Goal: Book appointment/travel/reservation

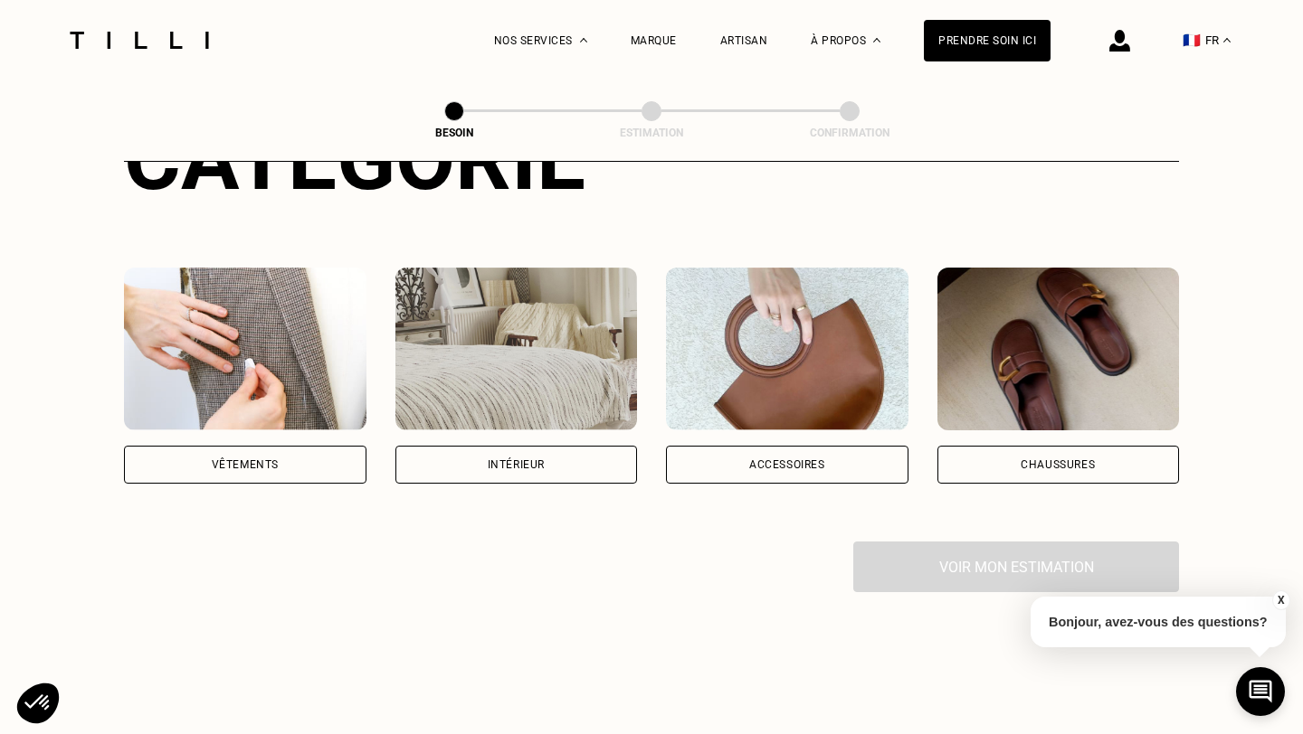
scroll to position [272, 0]
click at [493, 459] on div "Intérieur" at bounding box center [516, 464] width 57 height 11
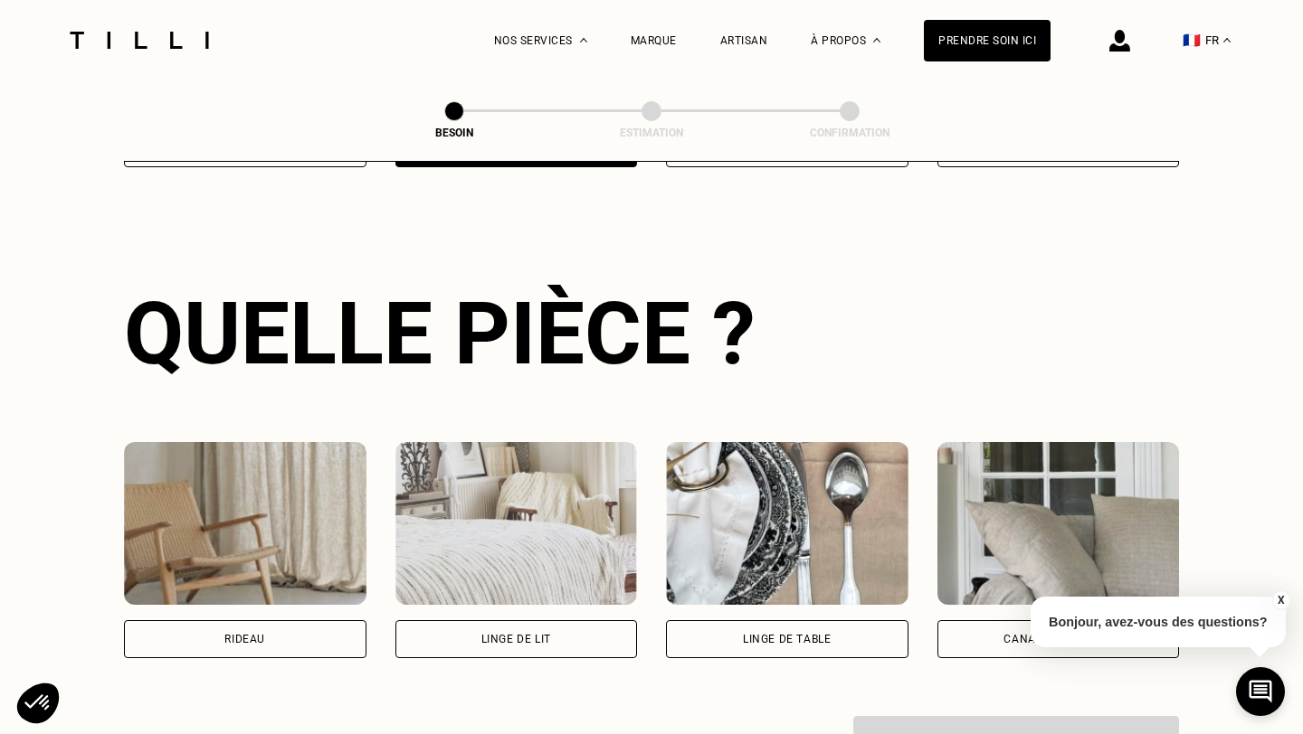
scroll to position [589, 0]
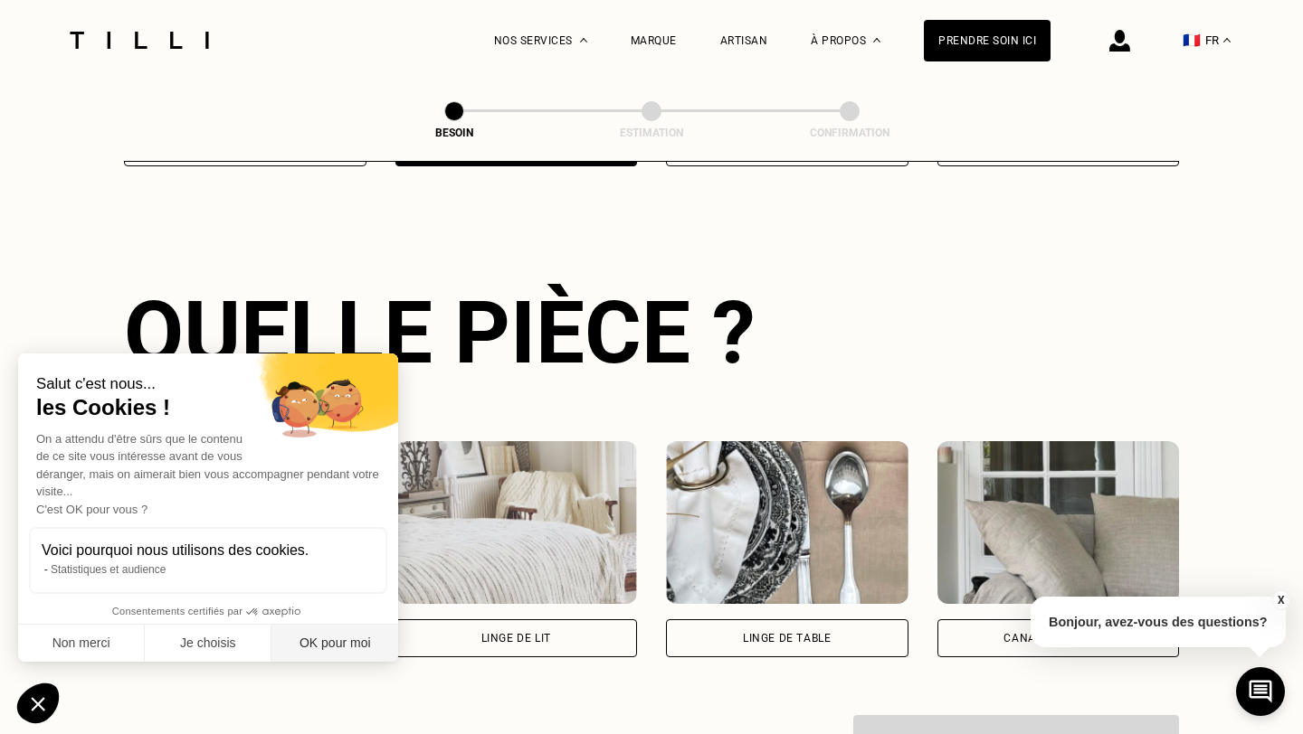
click at [340, 642] on button "OK pour moi" at bounding box center [334, 644] width 127 height 38
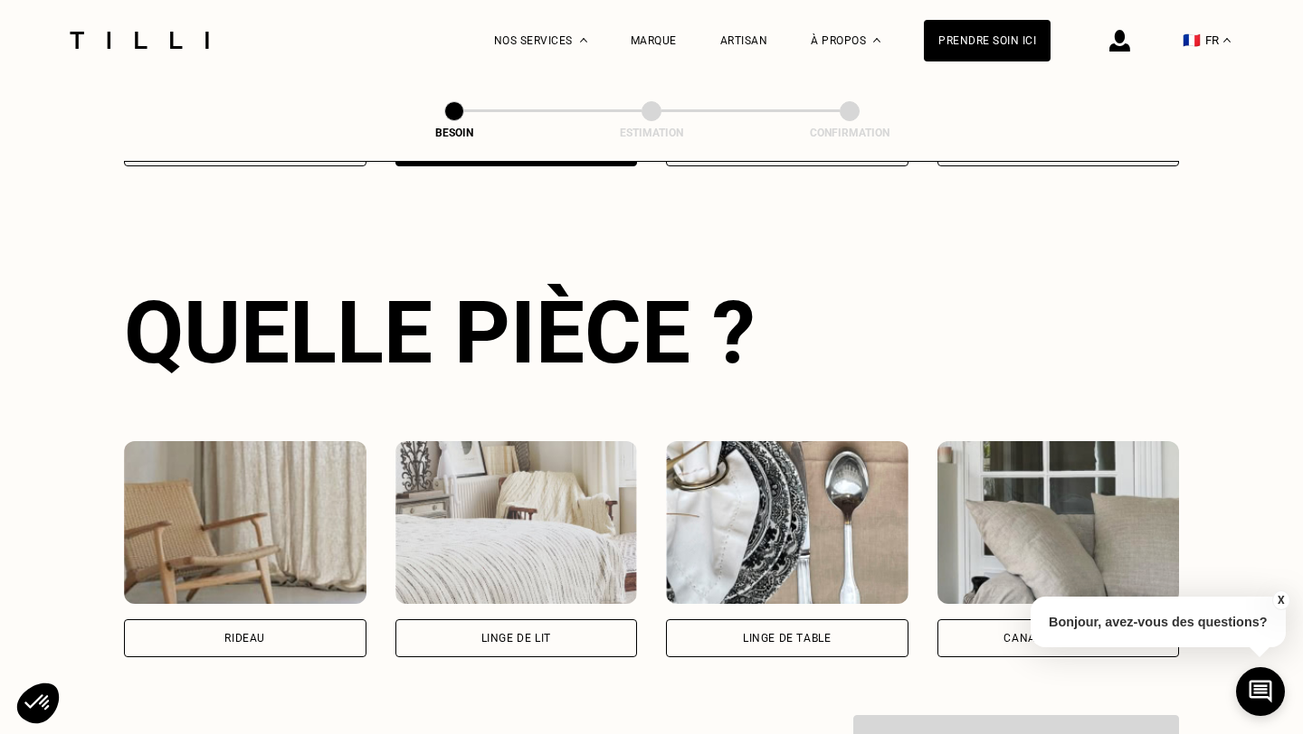
click at [240, 633] on div "Rideau" at bounding box center [244, 638] width 41 height 11
select select "FR"
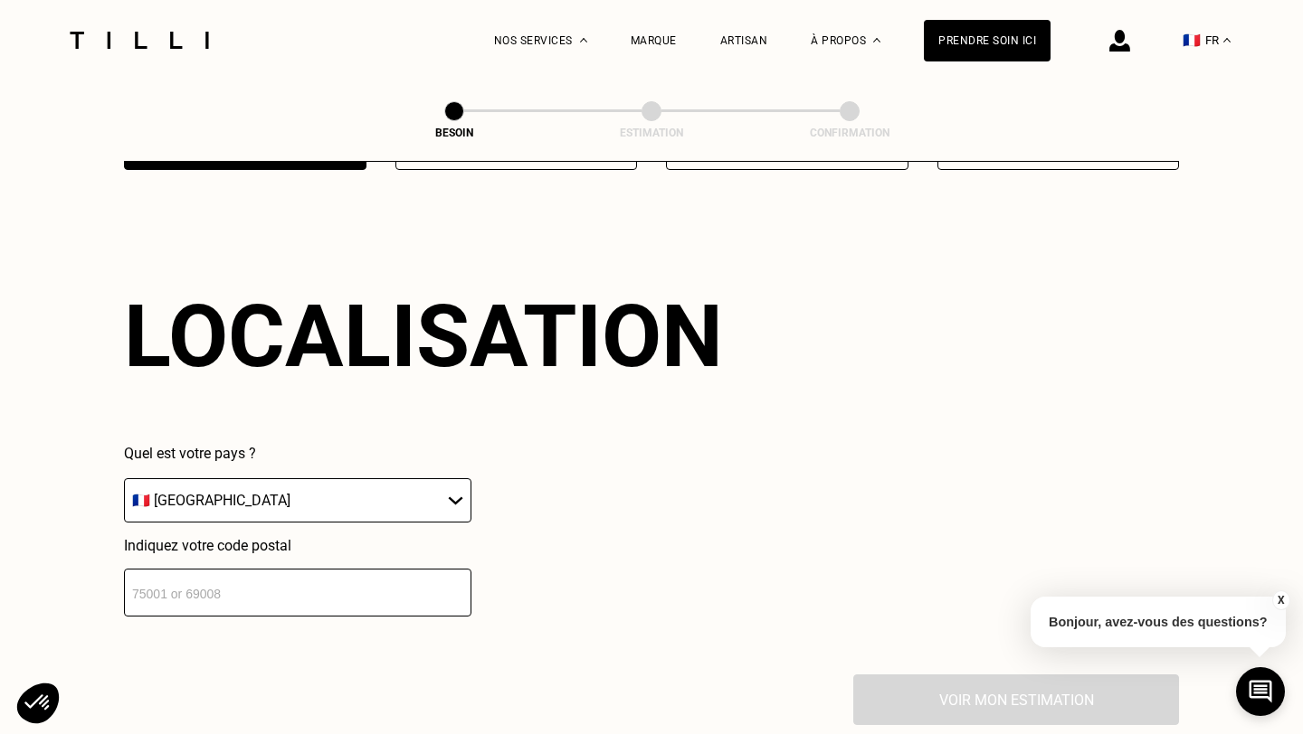
scroll to position [1080, 0]
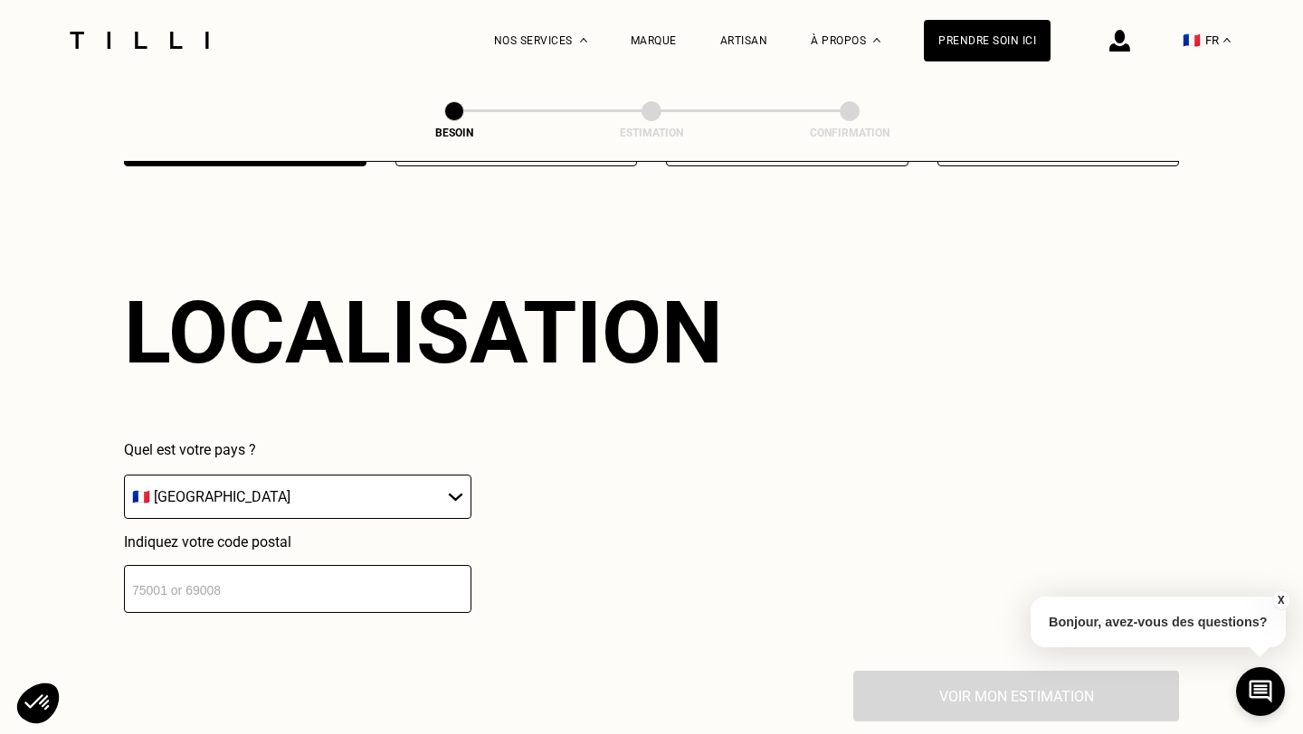
click at [238, 578] on input "number" at bounding box center [297, 589] width 347 height 48
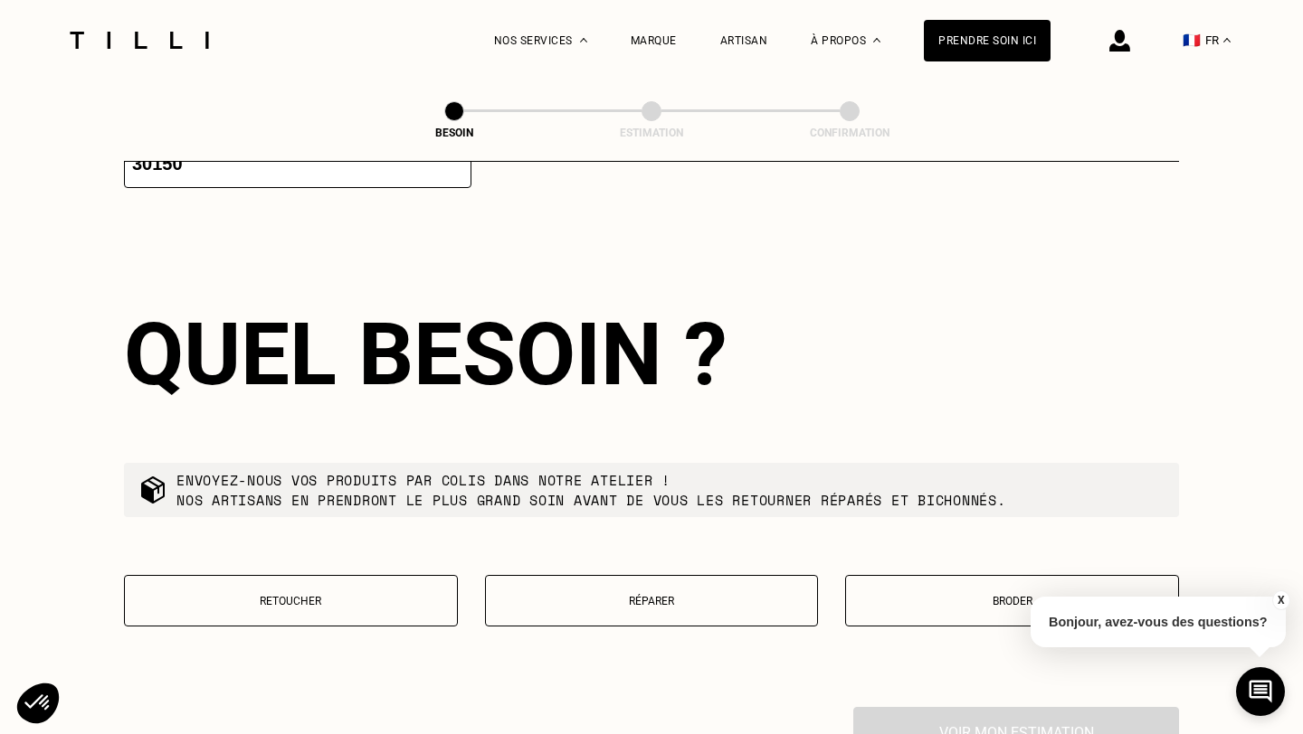
scroll to position [1527, 0]
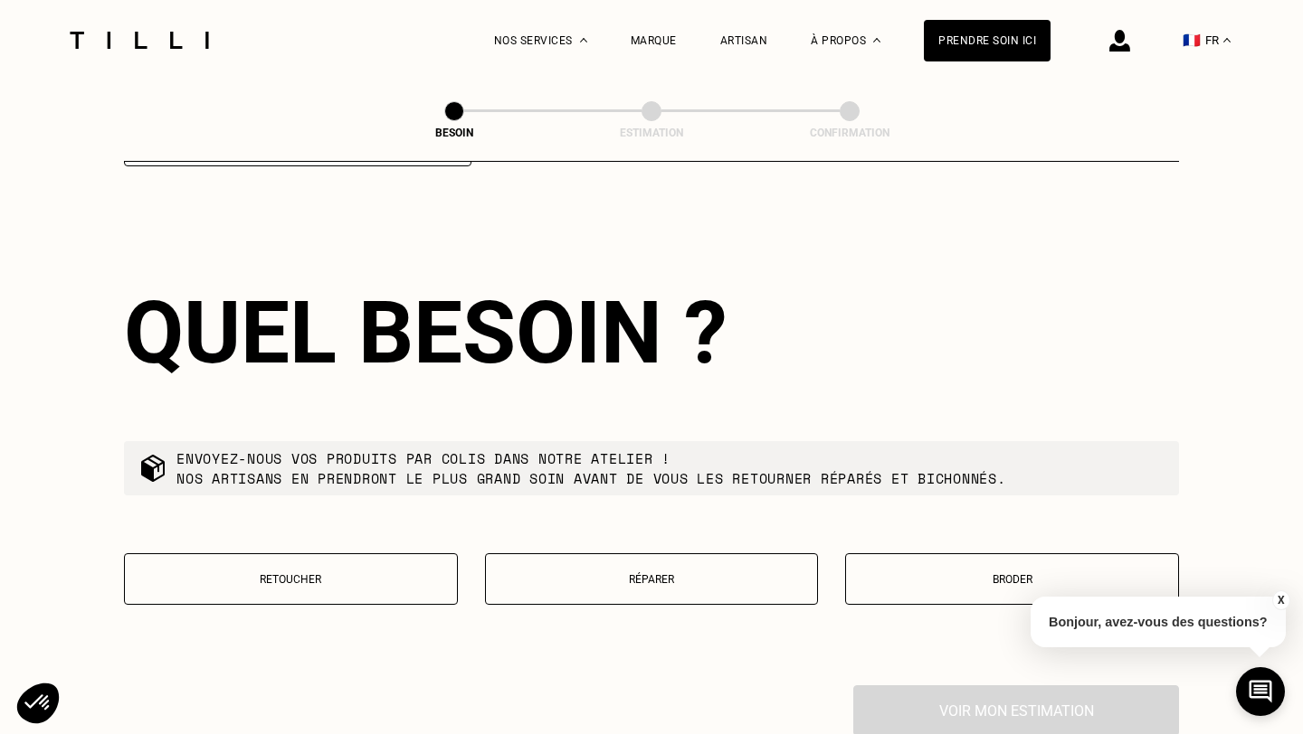
type input "30150"
click at [353, 554] on button "Retoucher" at bounding box center [291, 580] width 334 height 52
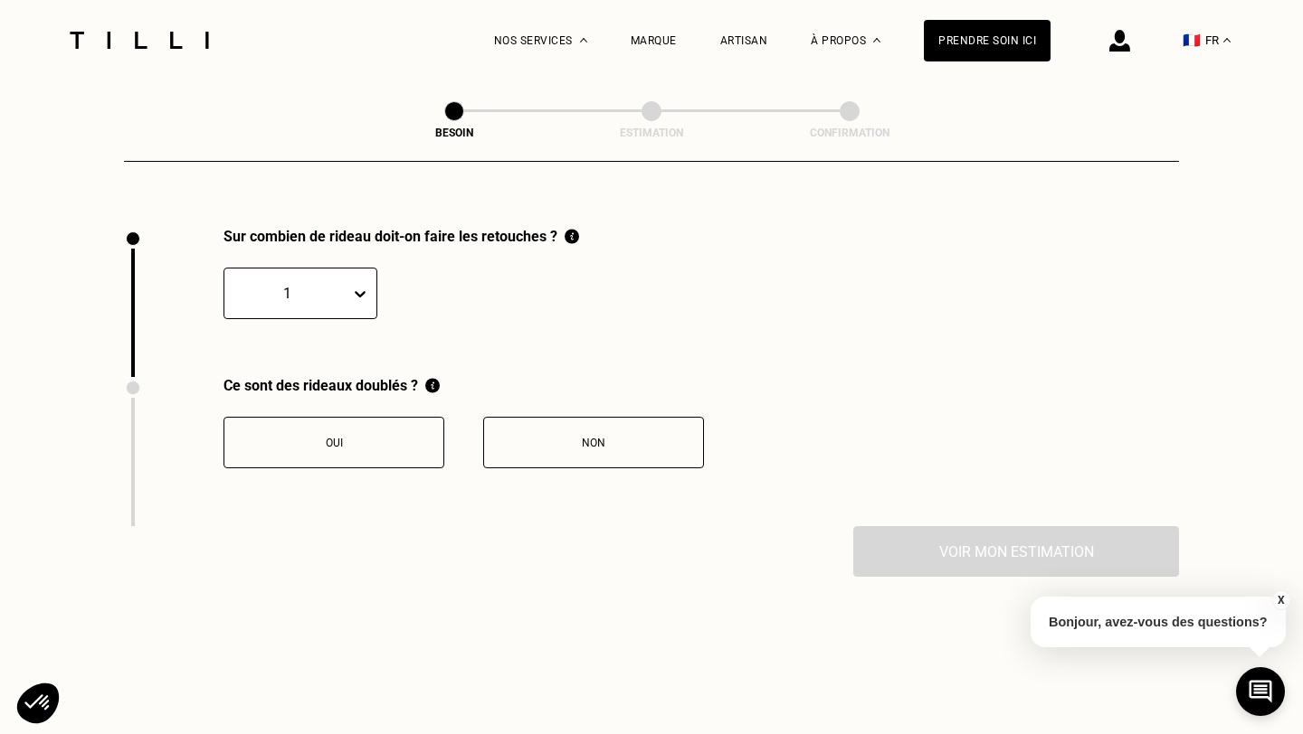
scroll to position [1980, 0]
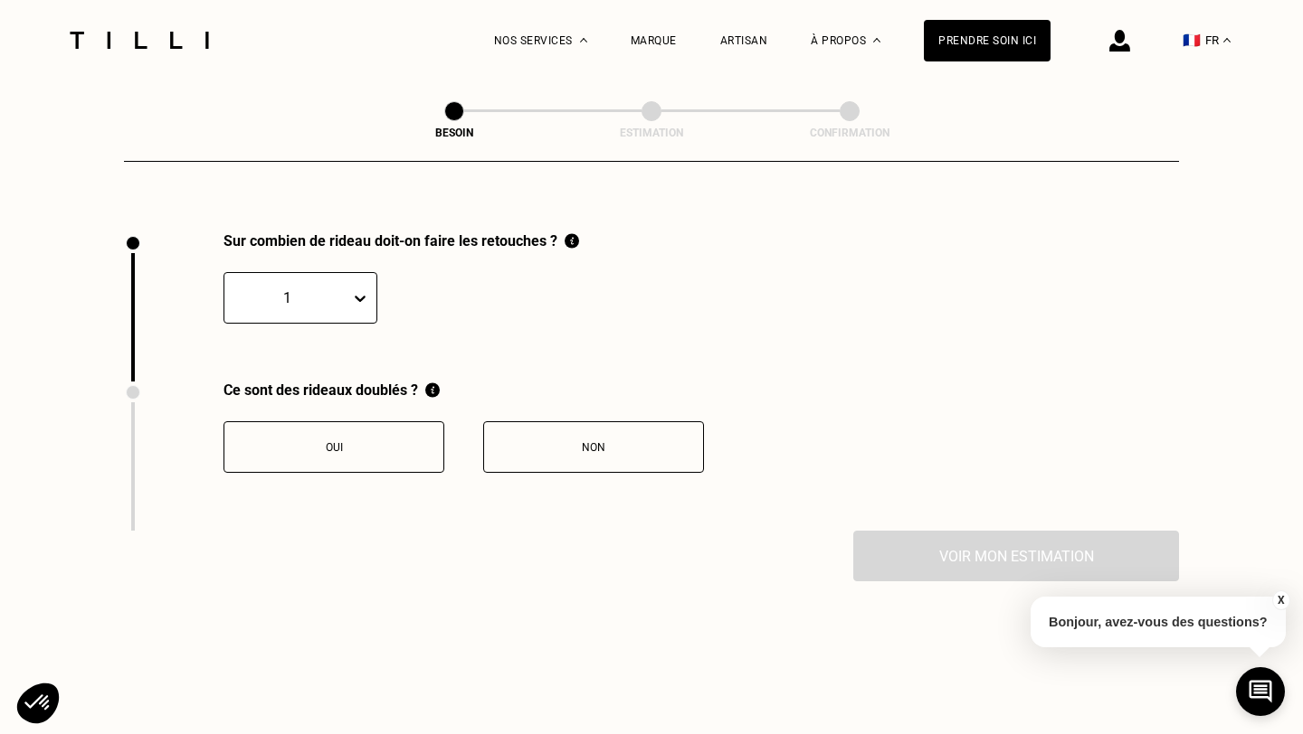
click at [363, 296] on icon at bounding box center [360, 299] width 11 height 6
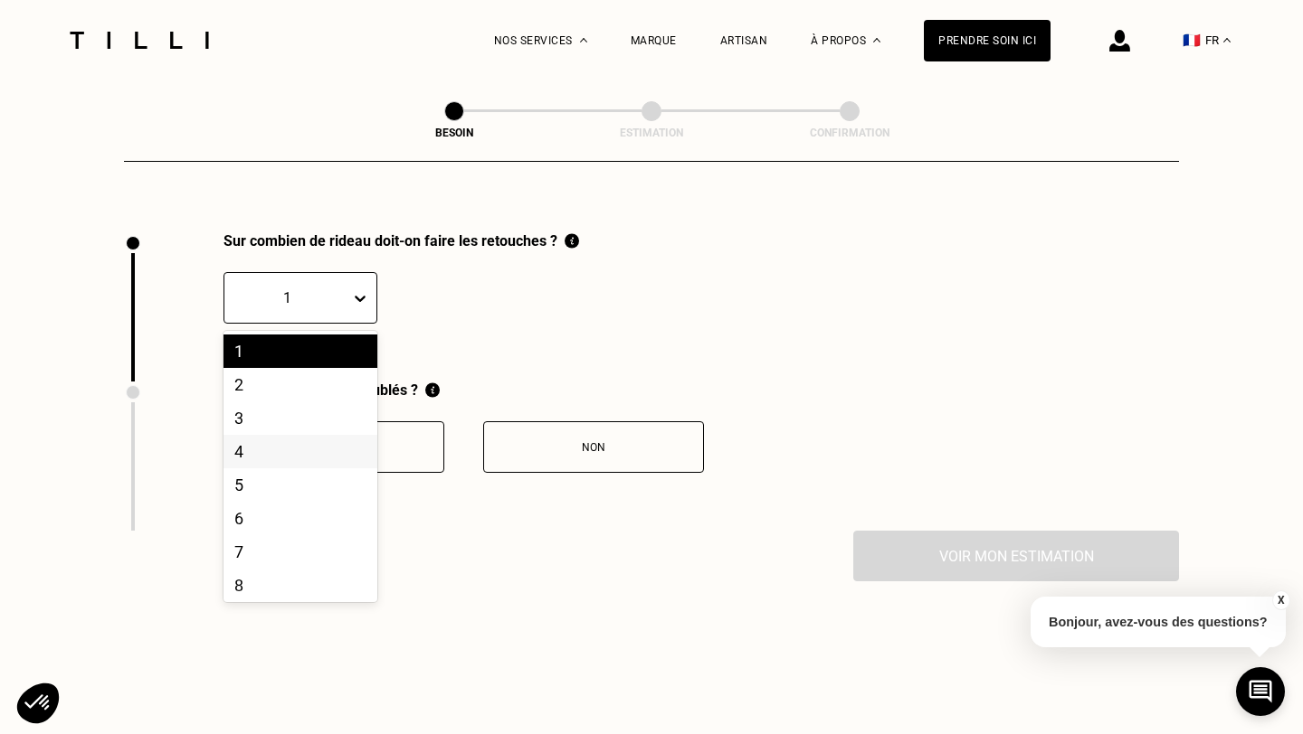
click at [289, 436] on div "4" at bounding box center [300, 451] width 154 height 33
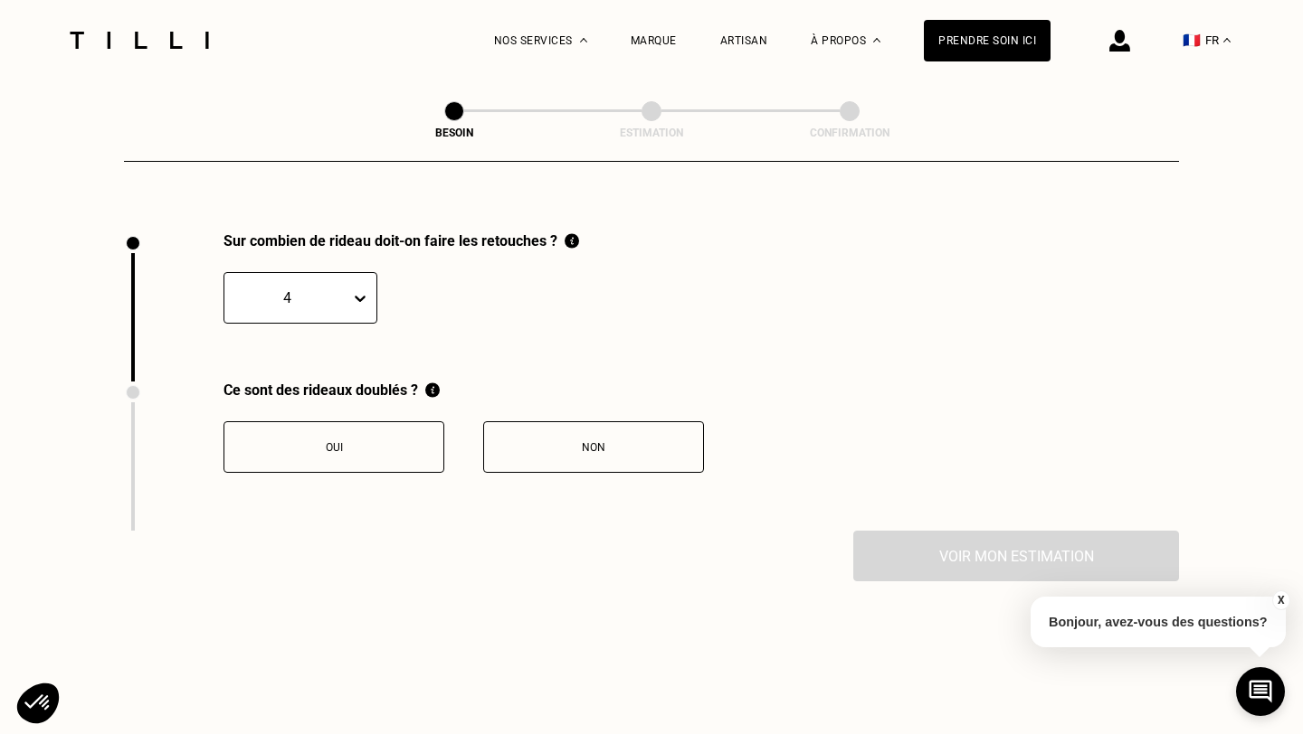
click at [381, 439] on button "Oui" at bounding box center [333, 448] width 221 height 52
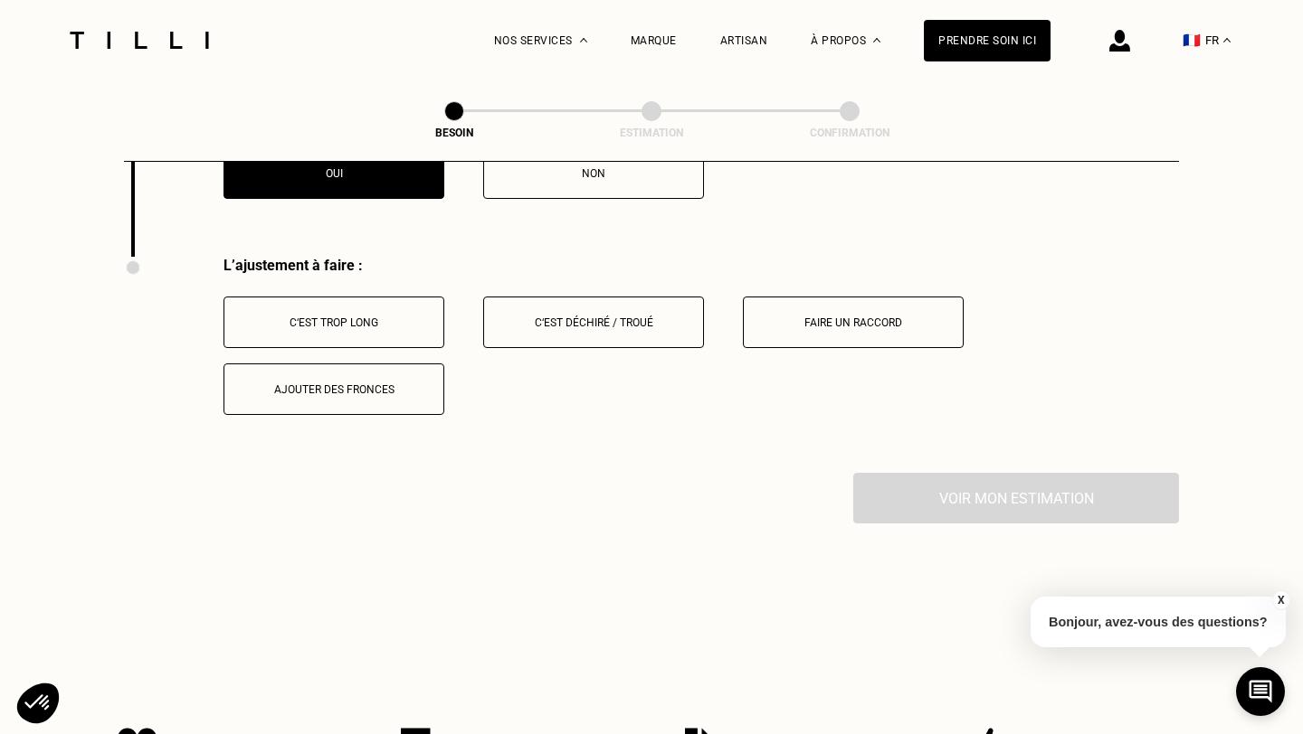
scroll to position [2288, 0]
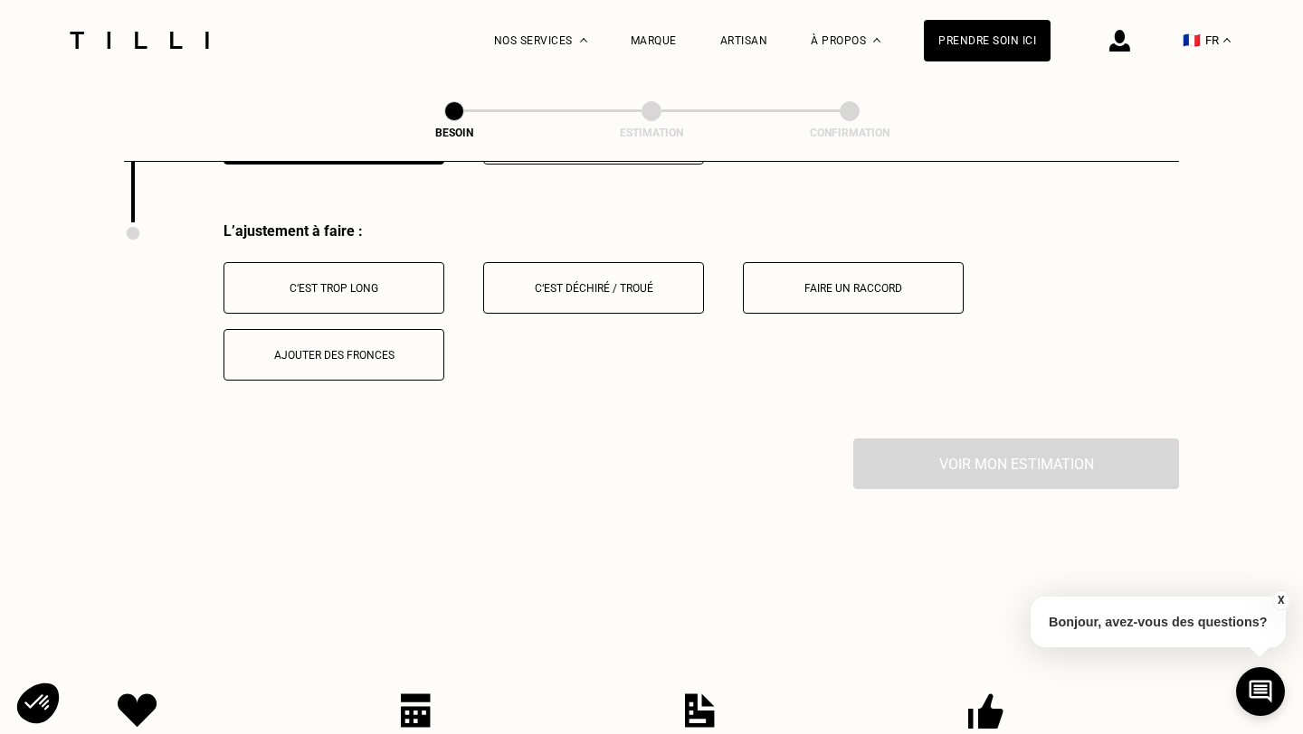
click at [365, 285] on button "C‘est trop long" at bounding box center [333, 288] width 221 height 52
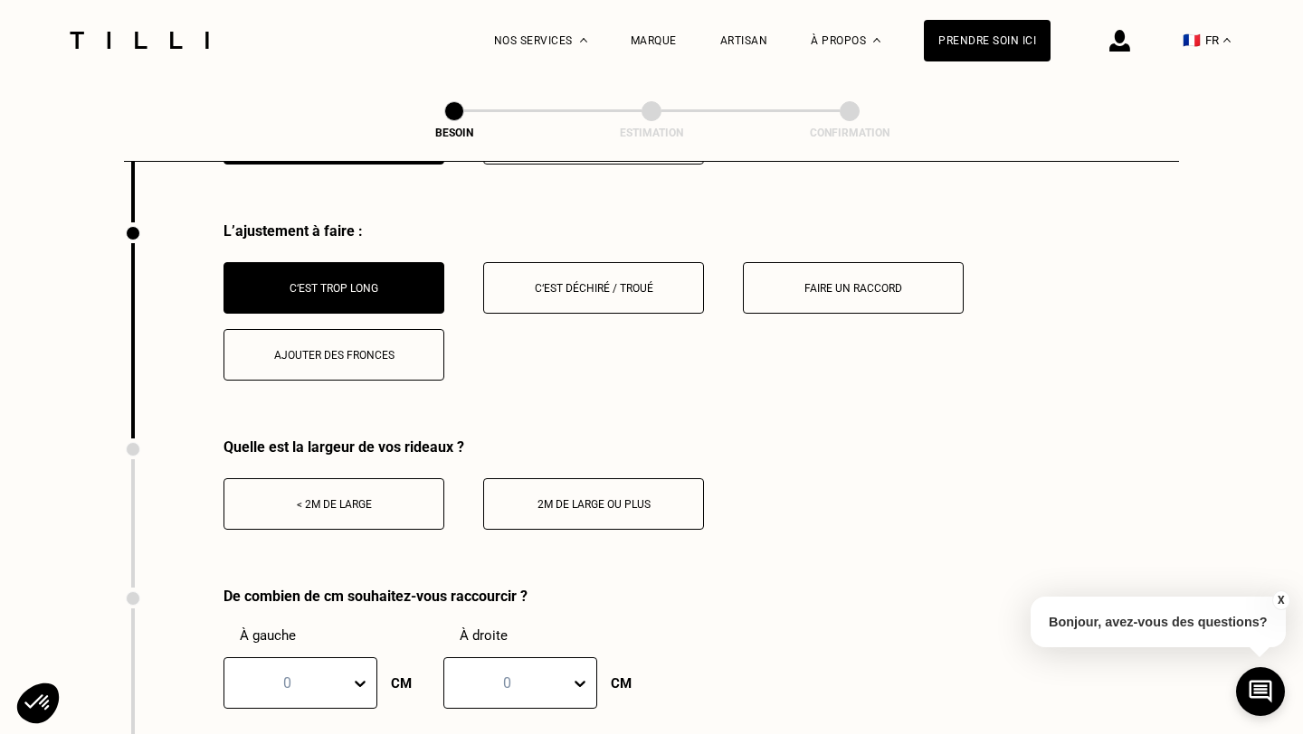
click at [417, 498] on div "< 2m de large" at bounding box center [333, 504] width 201 height 13
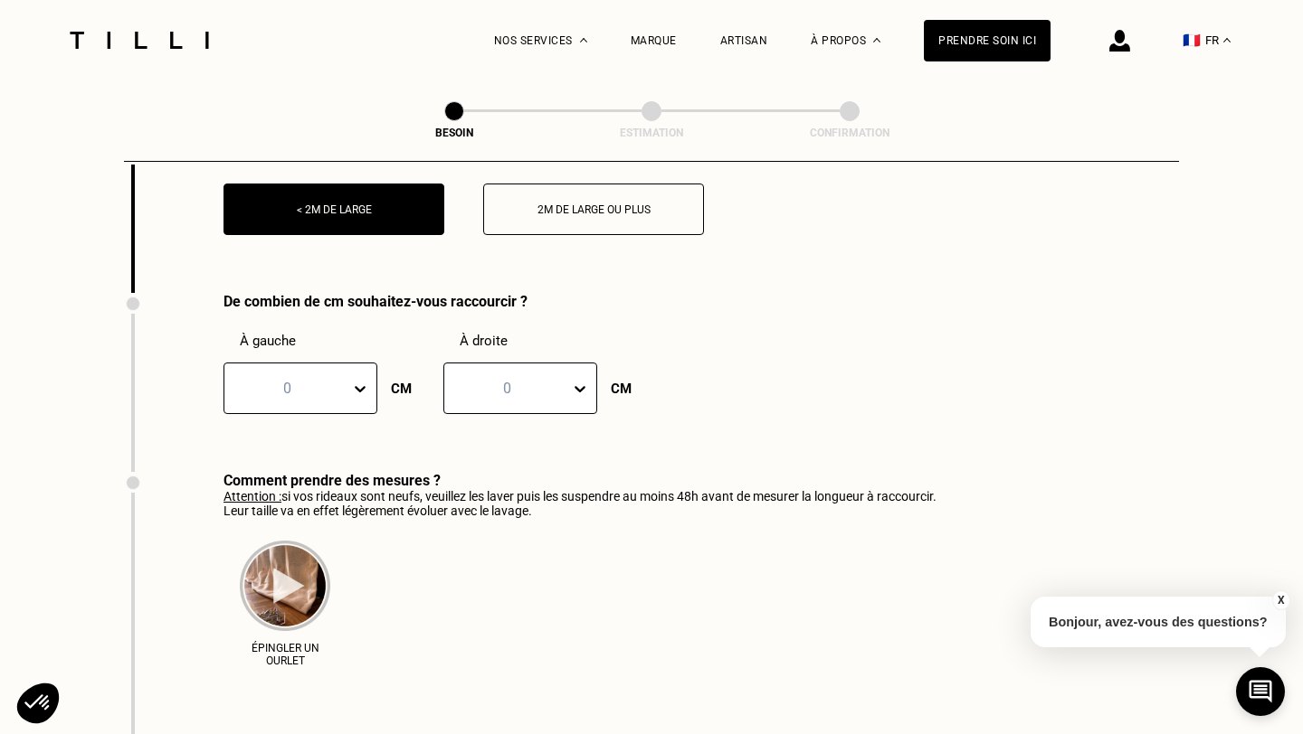
scroll to position [2633, 0]
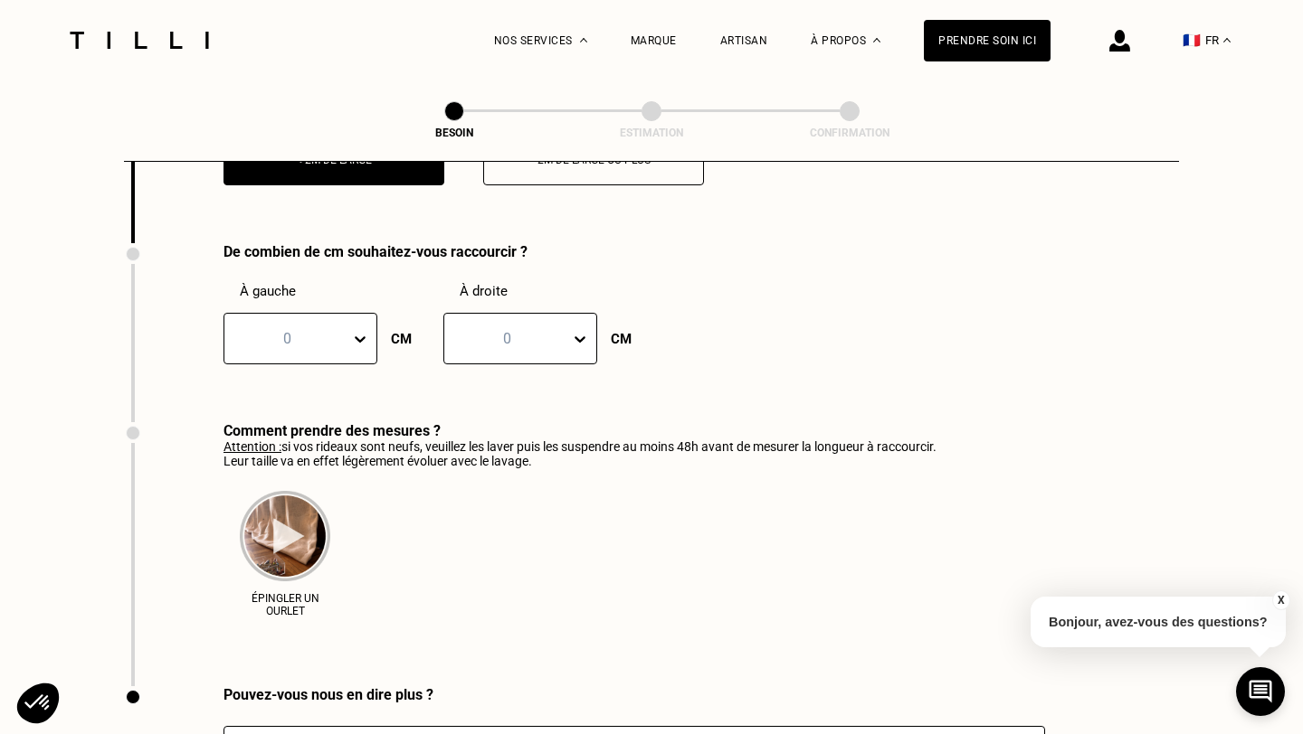
click at [291, 524] on img at bounding box center [285, 536] width 90 height 90
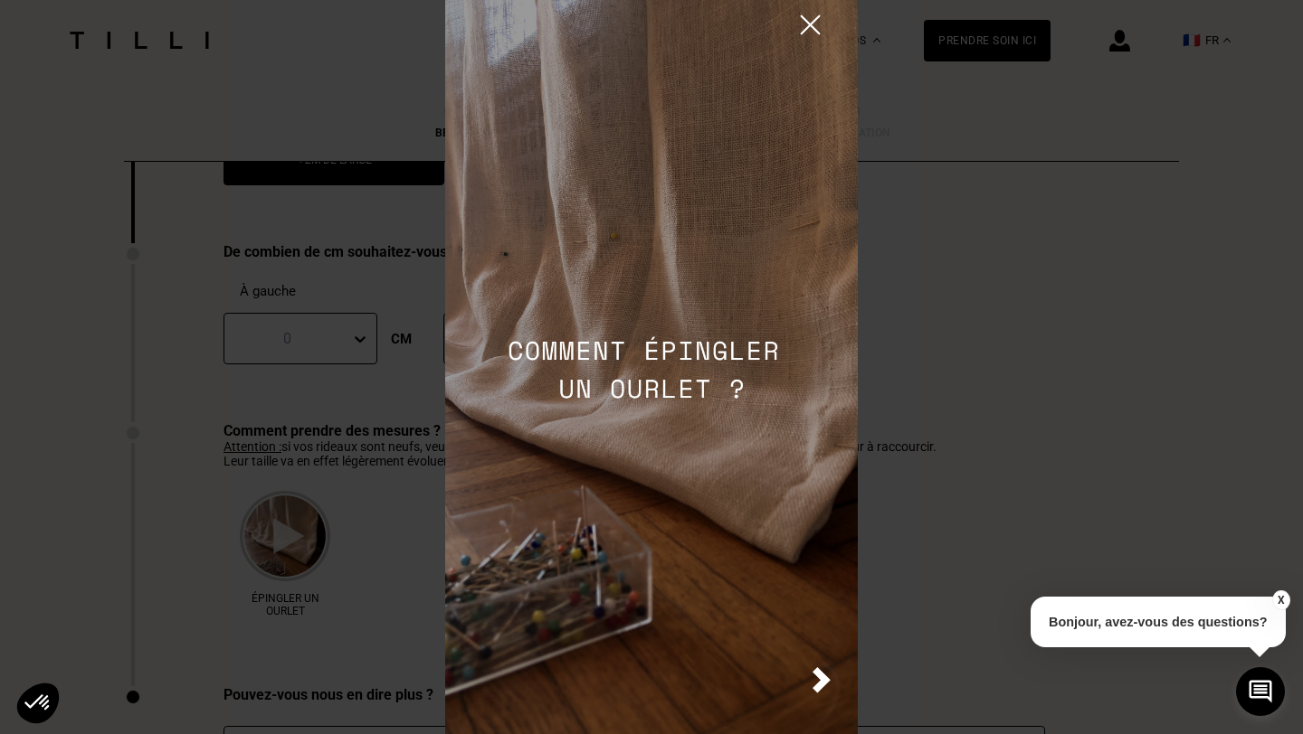
click at [810, 33] on img at bounding box center [810, 25] width 32 height 32
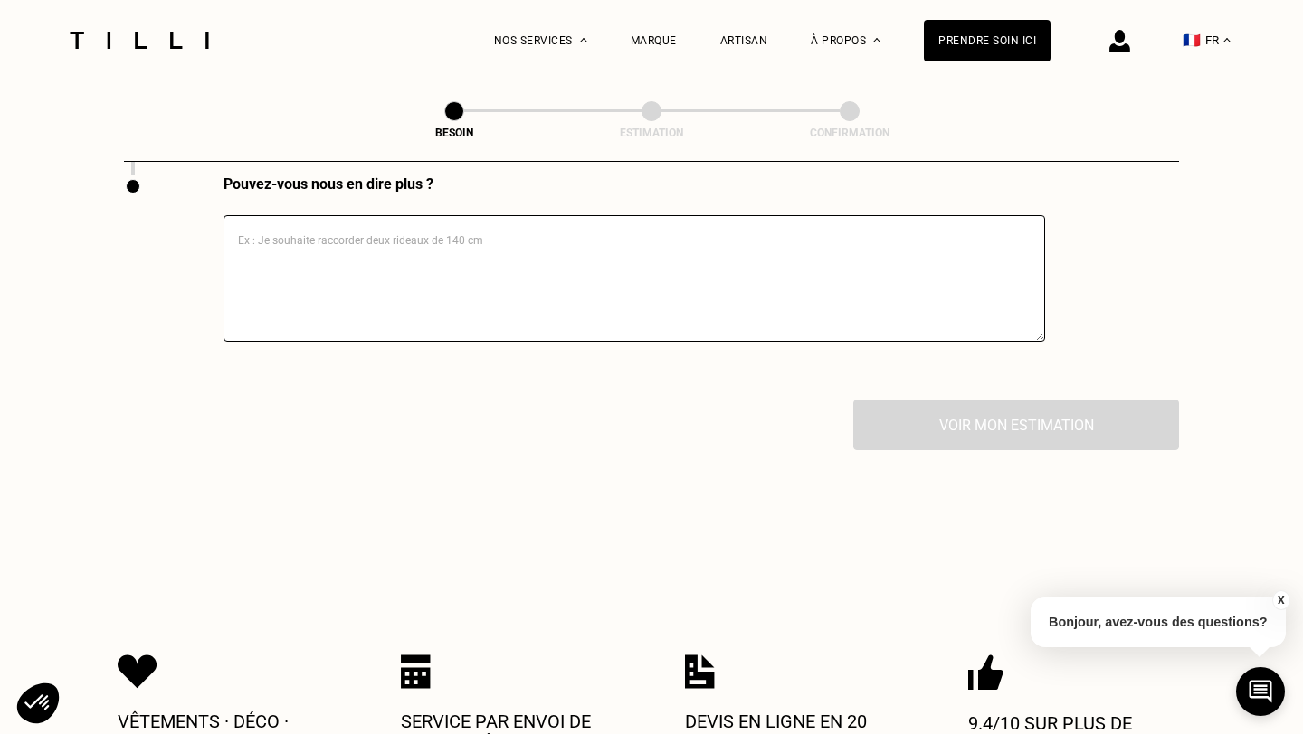
scroll to position [3163, 0]
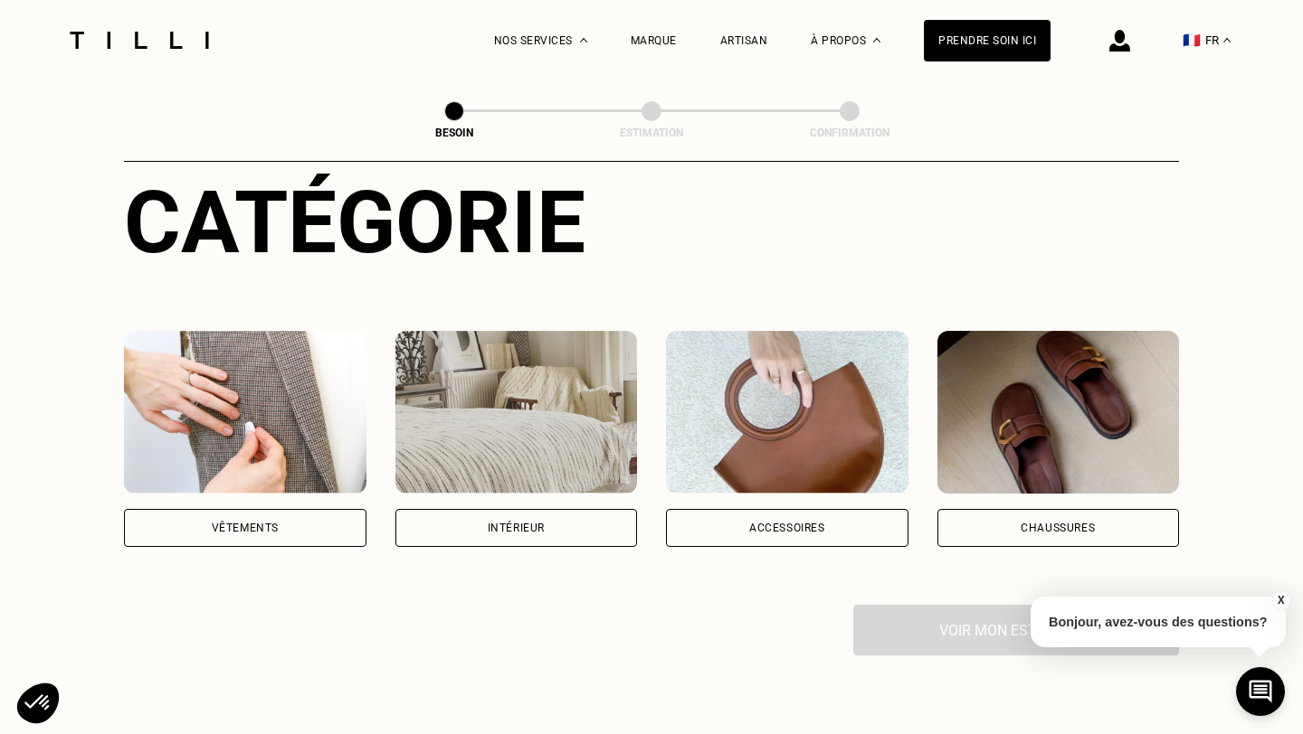
scroll to position [211, 0]
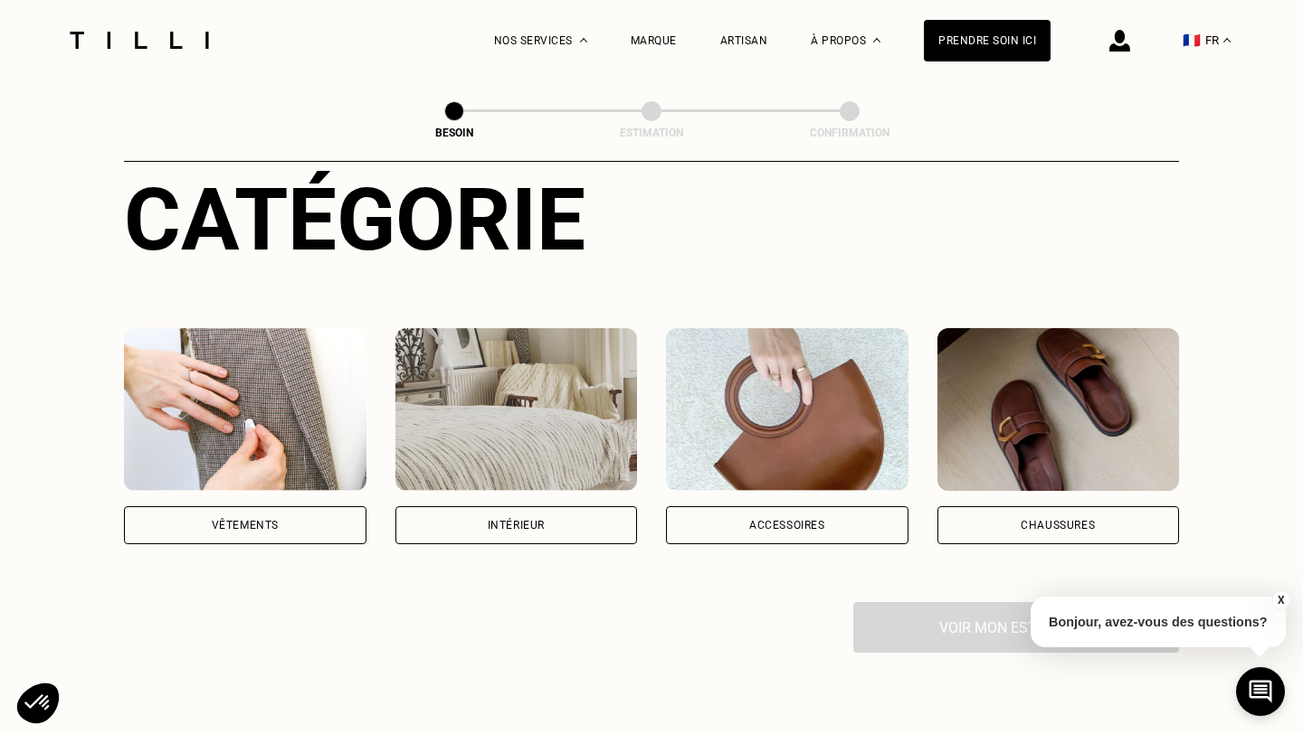
click at [440, 511] on div "Intérieur" at bounding box center [516, 526] width 242 height 38
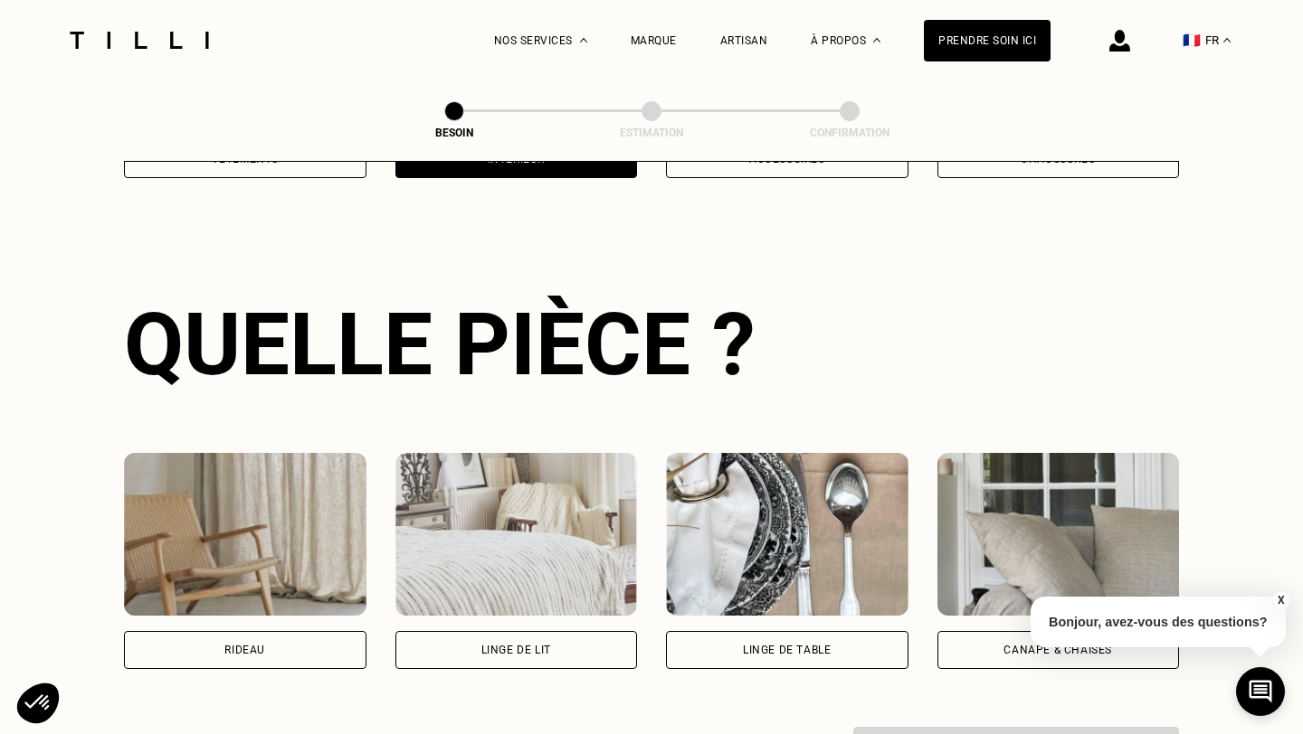
scroll to position [589, 0]
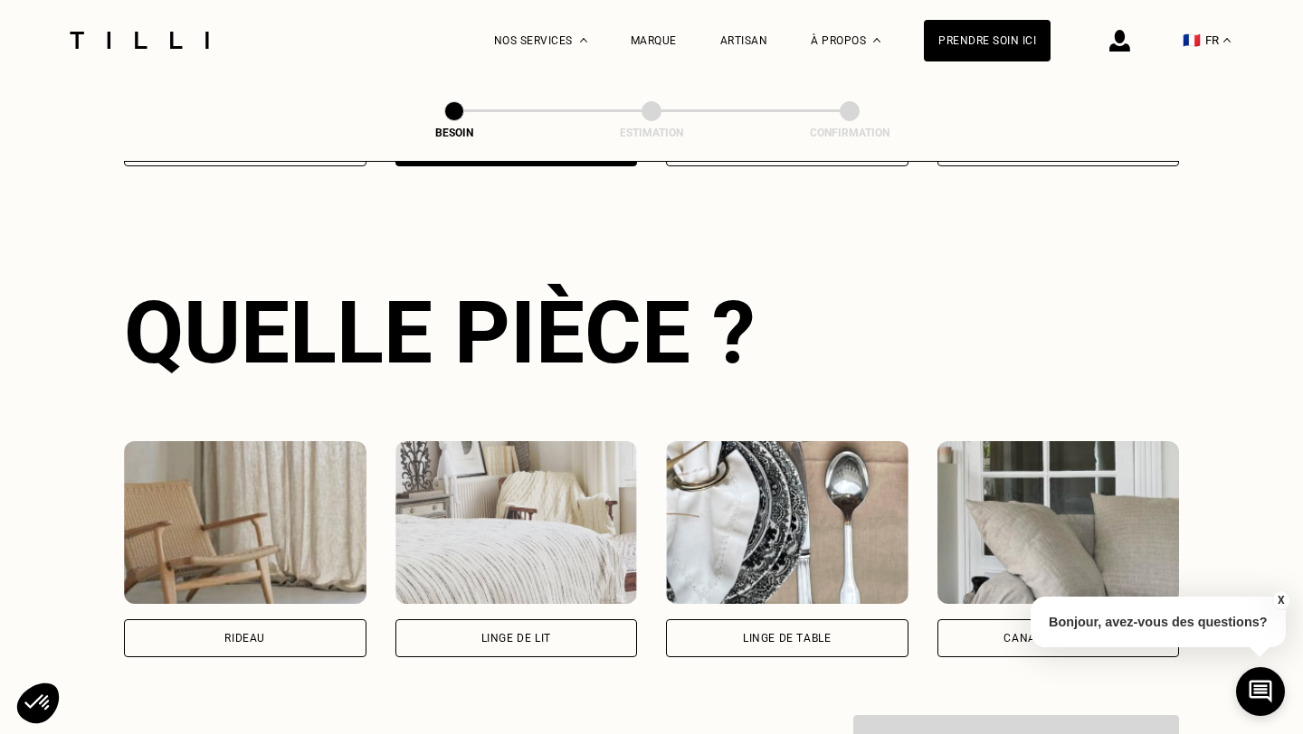
click at [331, 632] on div "Rideau" at bounding box center [245, 639] width 242 height 38
select select "FR"
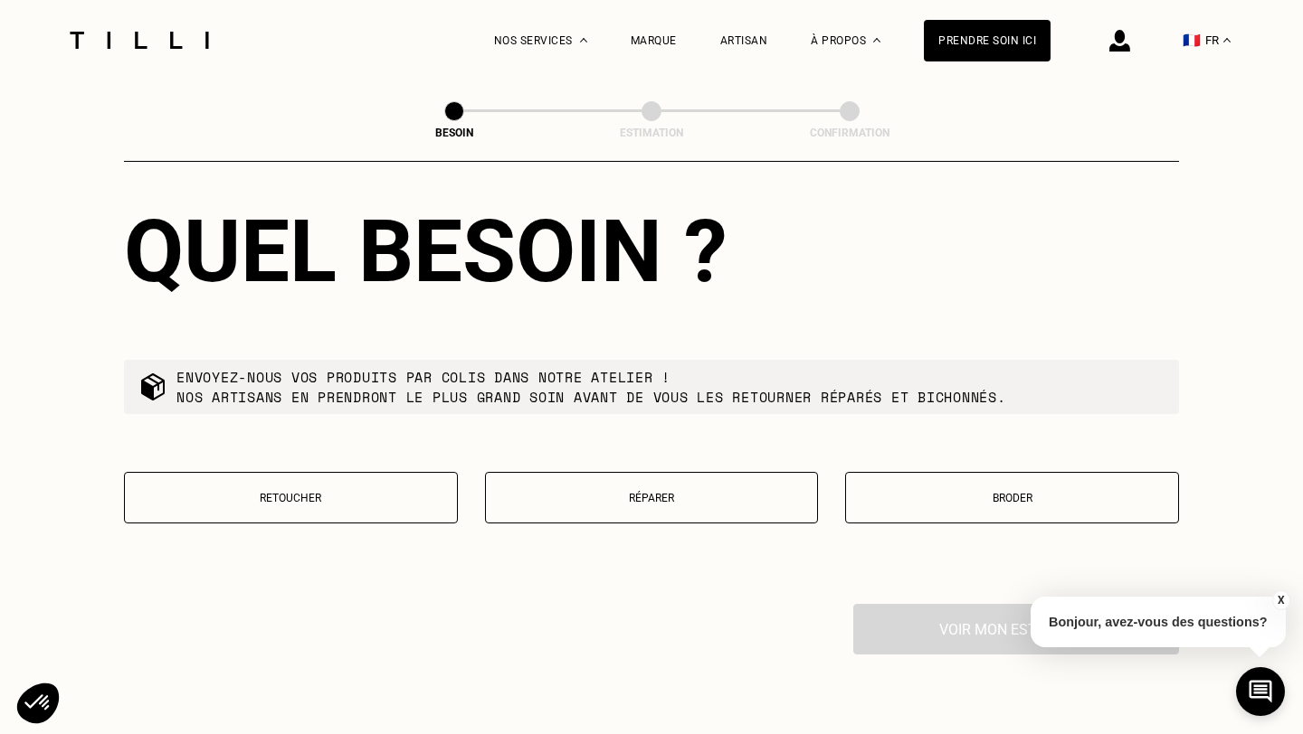
scroll to position [1615, 0]
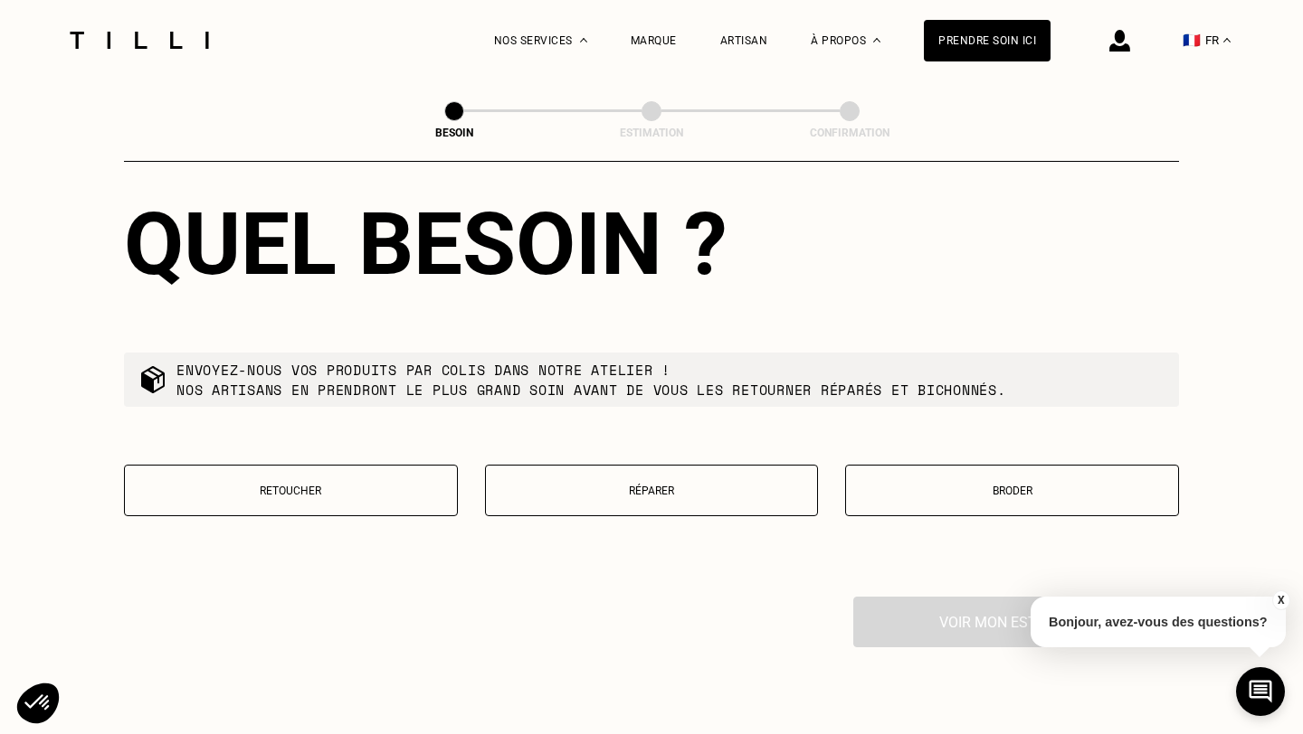
click at [317, 477] on button "Retoucher" at bounding box center [291, 491] width 334 height 52
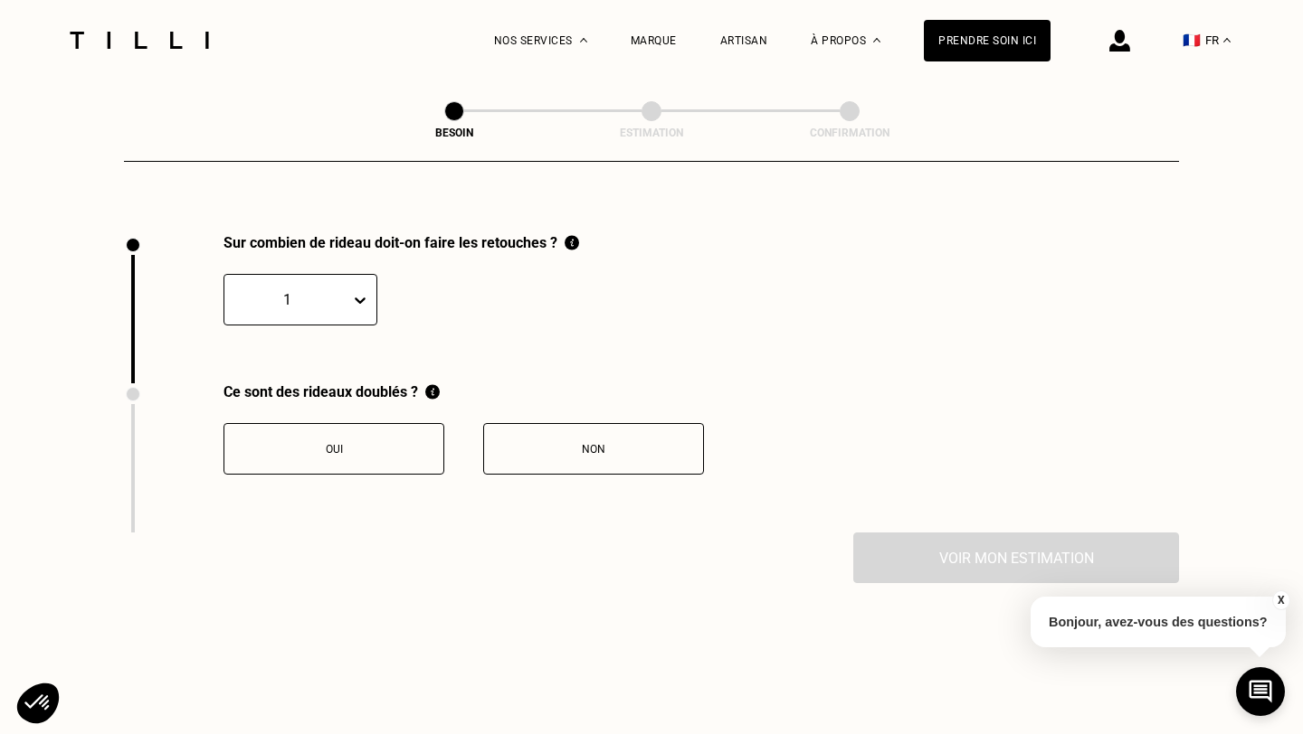
scroll to position [1990, 0]
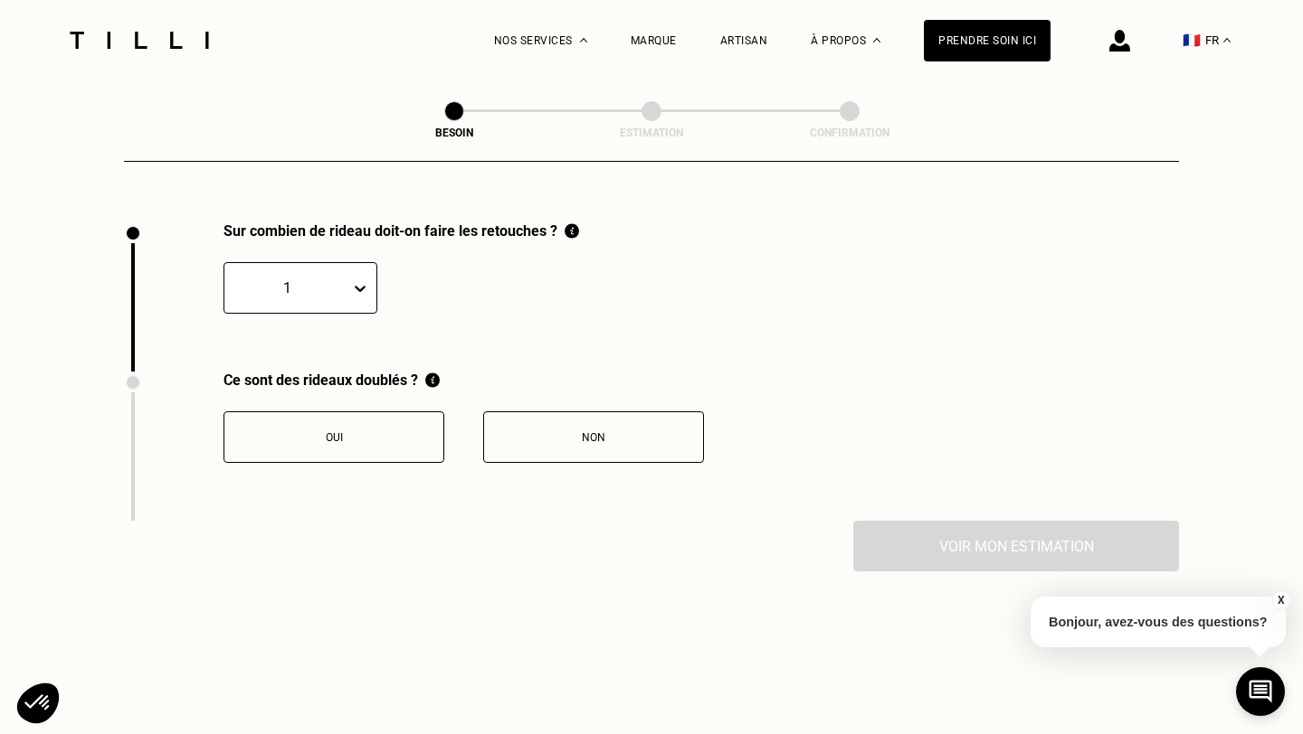
click at [339, 286] on div "1" at bounding box center [300, 288] width 154 height 52
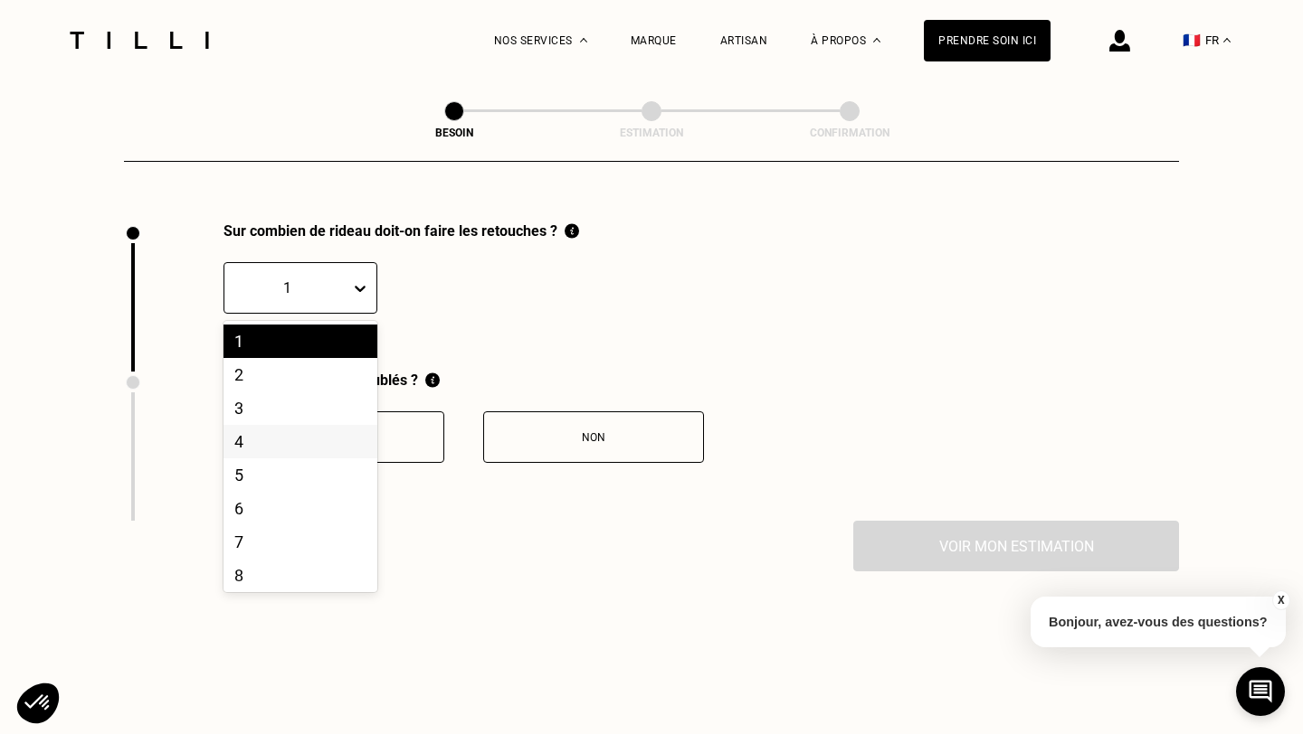
click at [291, 425] on div "4" at bounding box center [300, 441] width 154 height 33
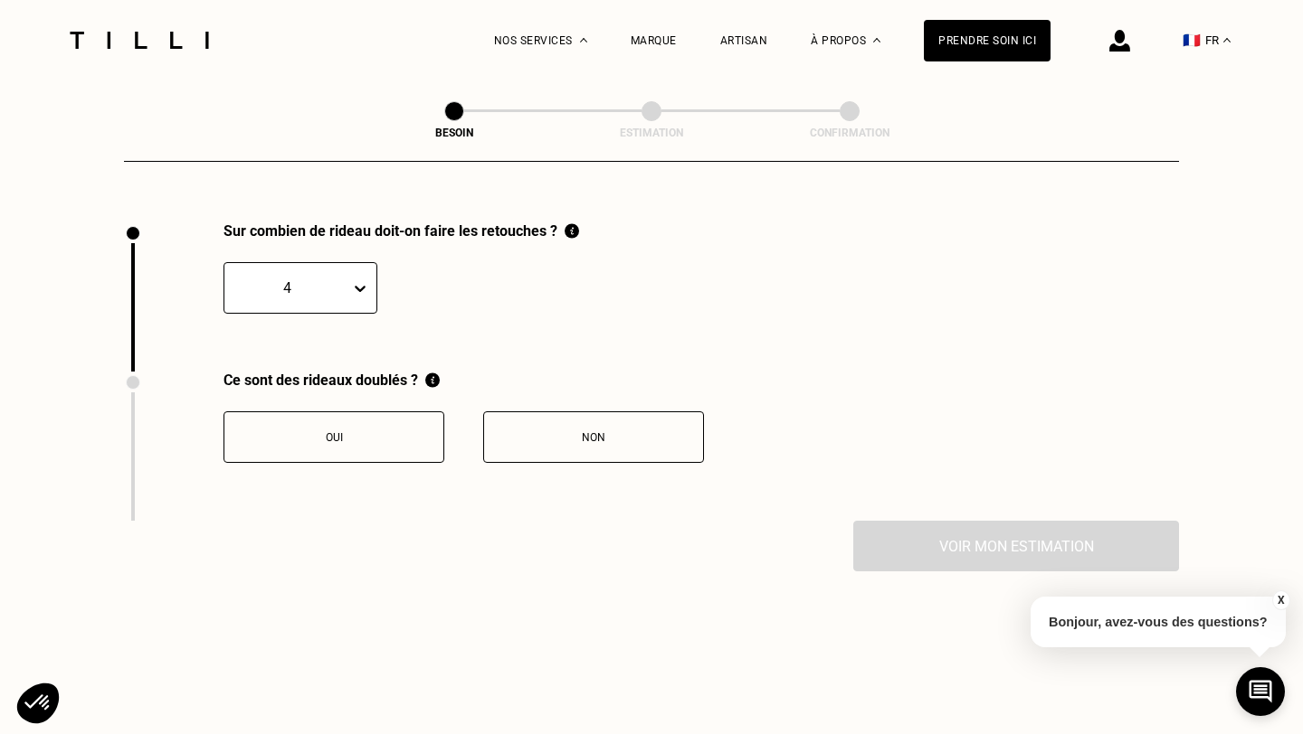
click at [545, 426] on button "Non" at bounding box center [593, 438] width 221 height 52
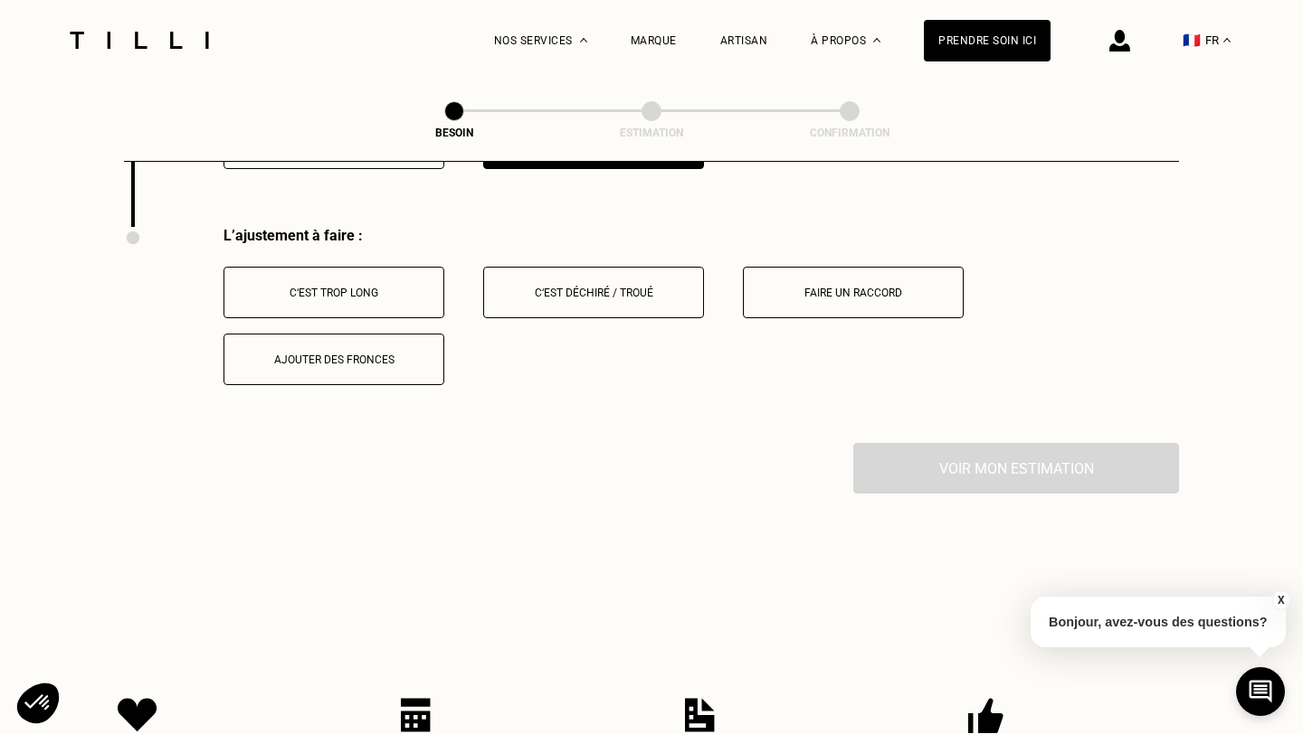
scroll to position [2288, 0]
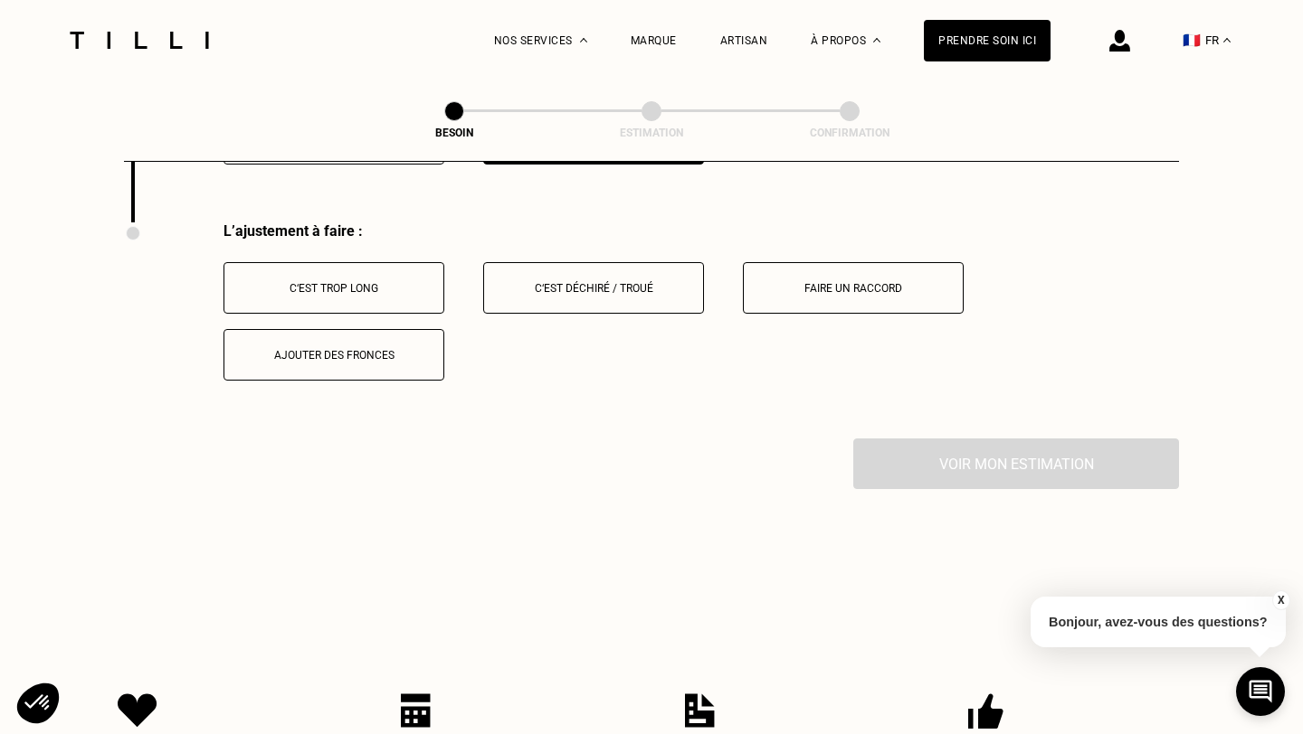
click at [438, 264] on button "C‘est trop long" at bounding box center [333, 288] width 221 height 52
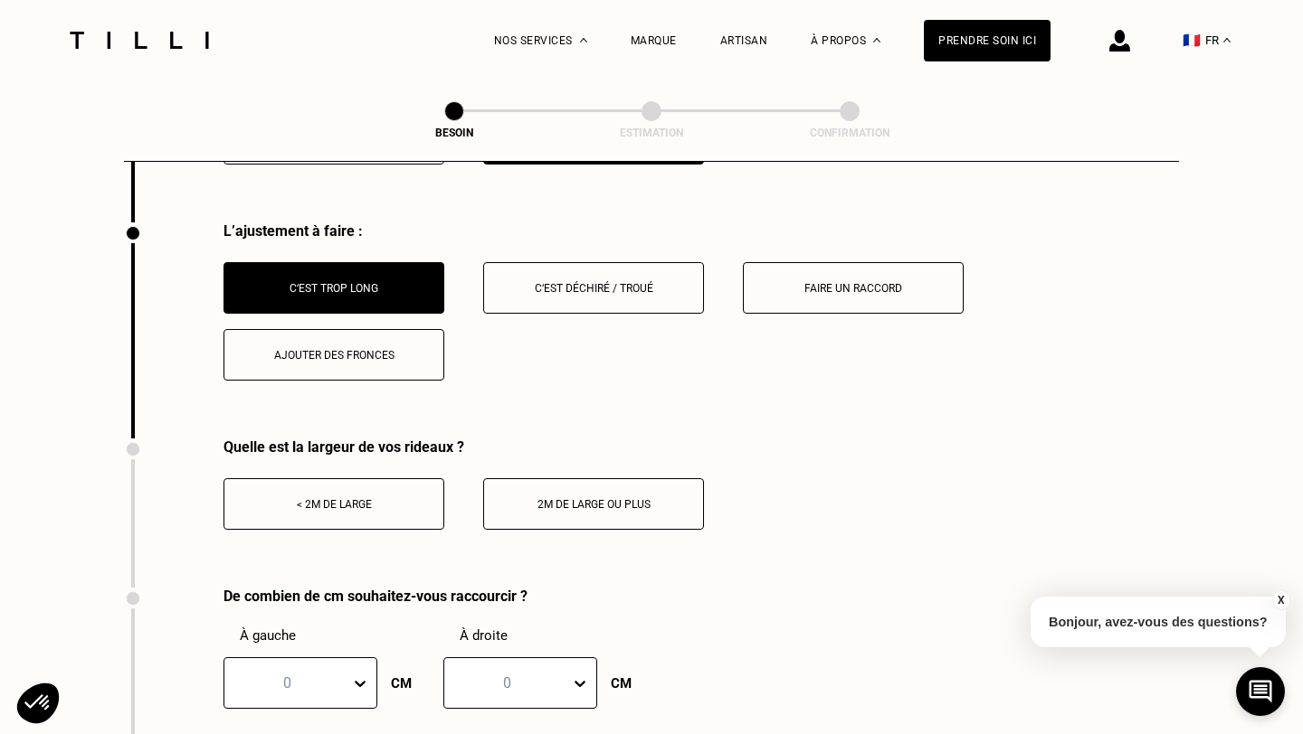
click at [376, 478] on button "< 2m de large" at bounding box center [333, 504] width 221 height 52
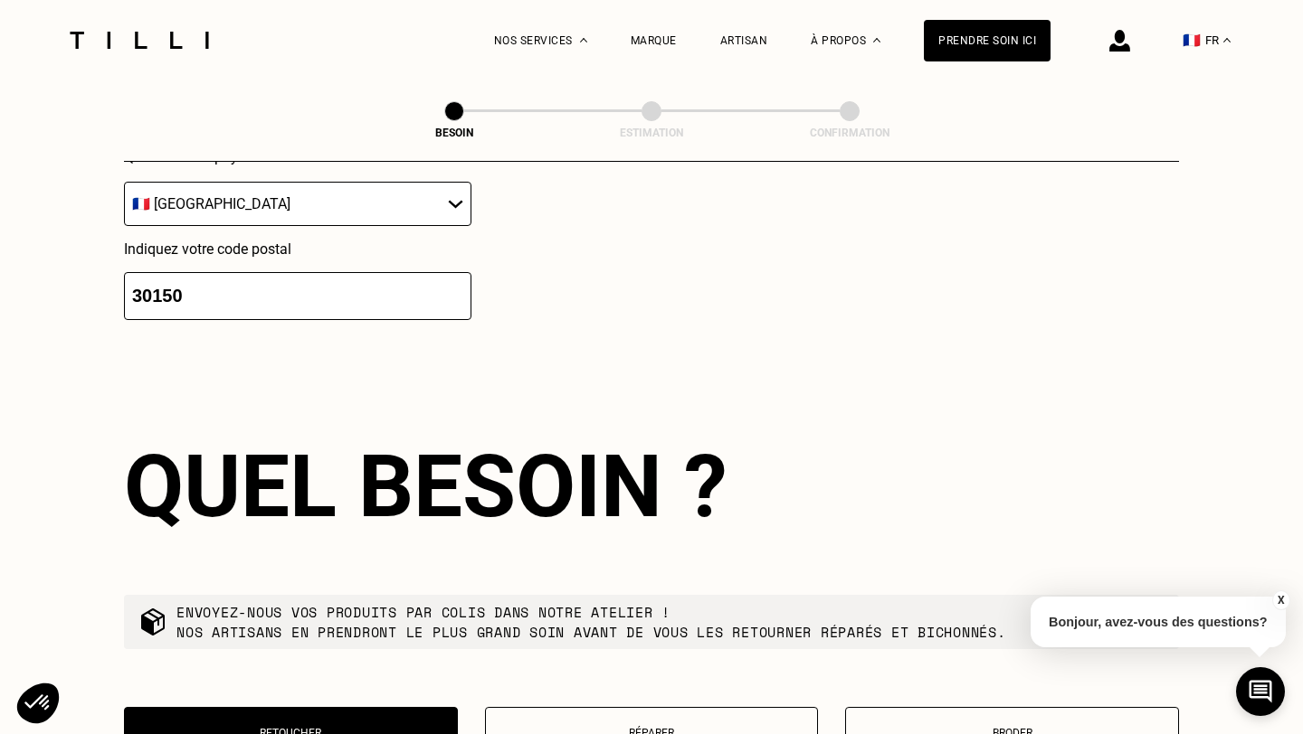
scroll to position [1311, 0]
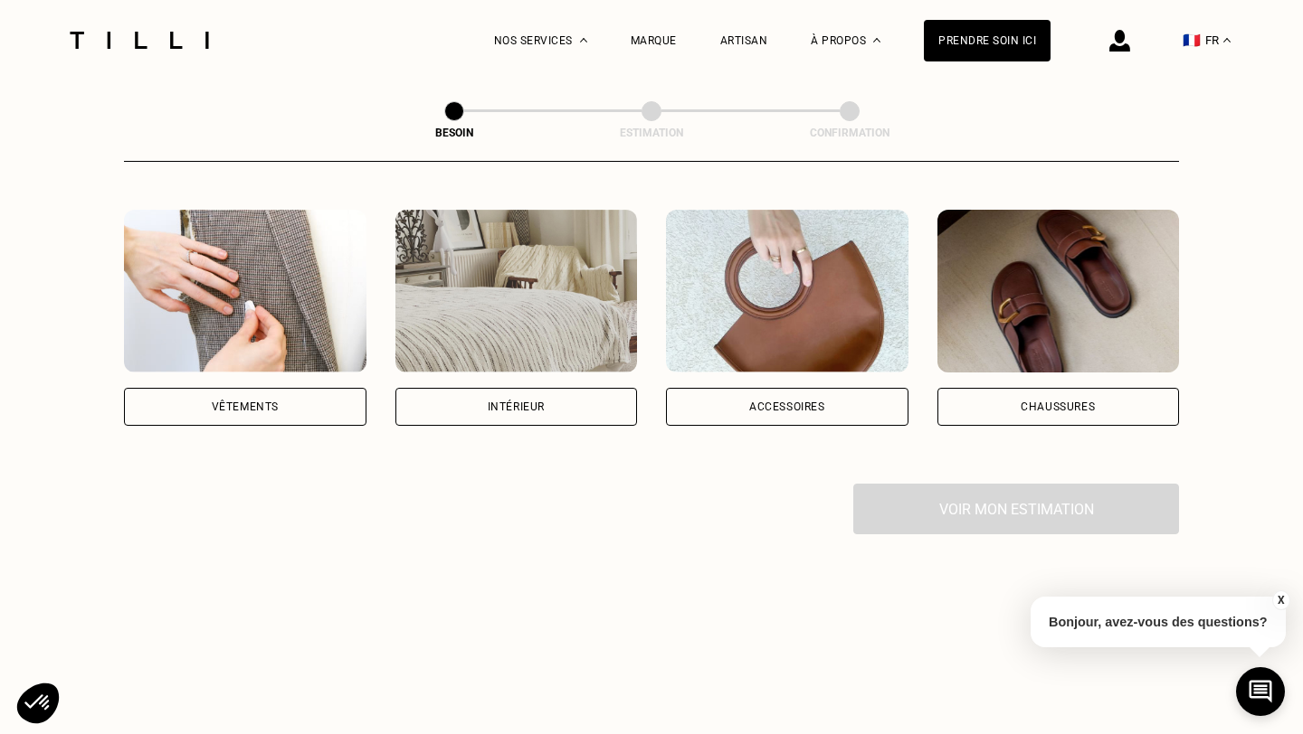
scroll to position [270, 0]
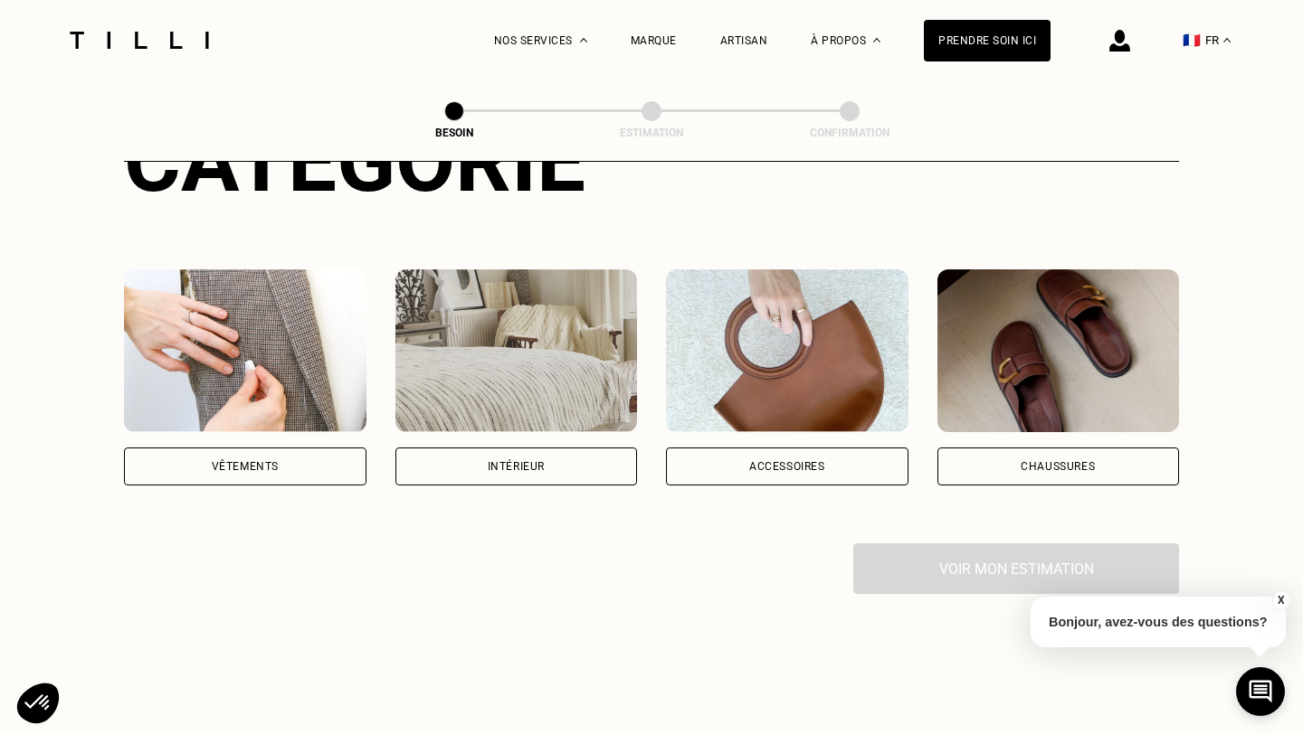
click at [492, 461] on div "Intérieur" at bounding box center [516, 466] width 57 height 11
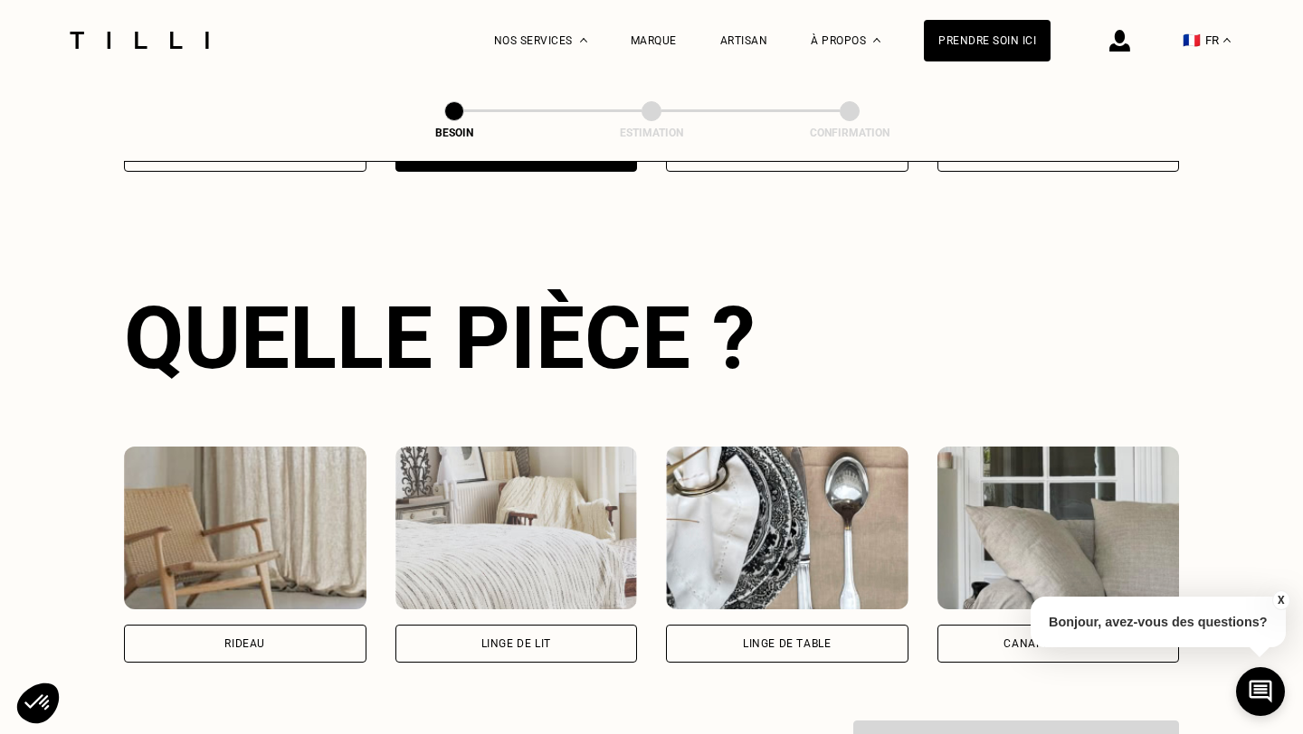
scroll to position [589, 0]
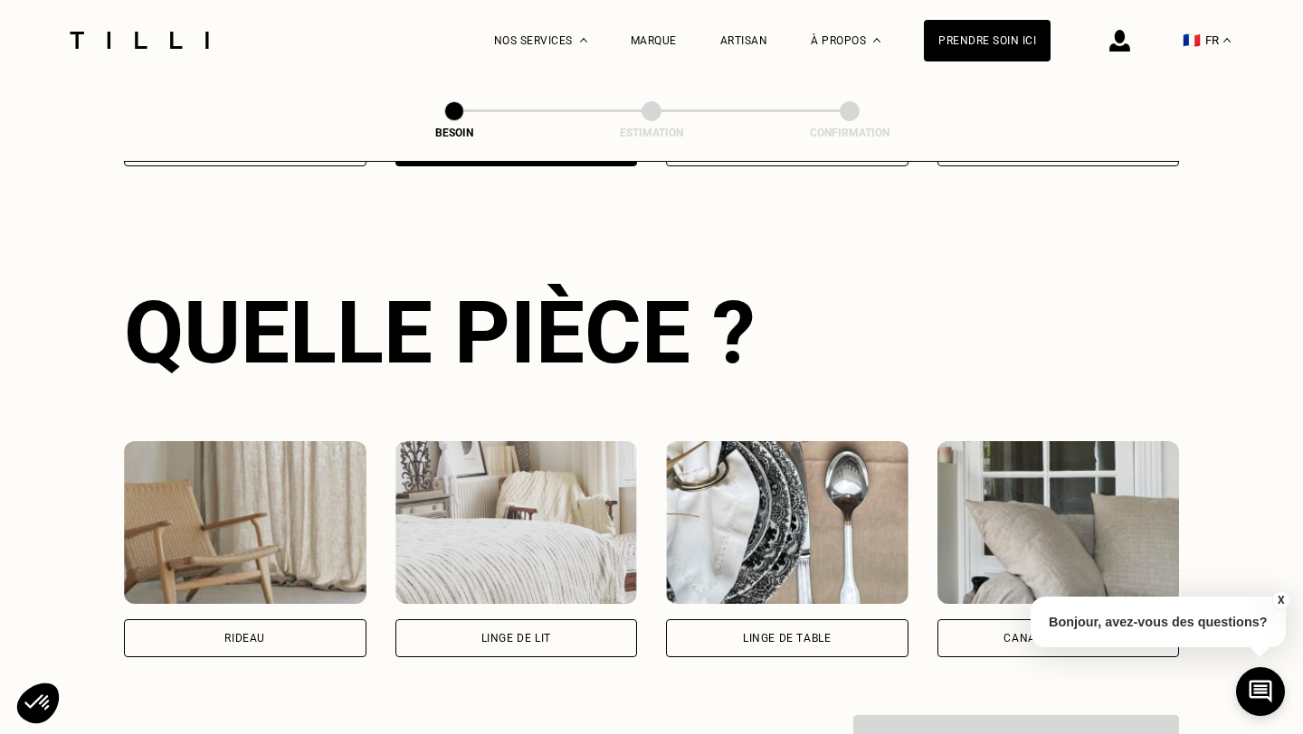
click at [281, 620] on div "Rideau" at bounding box center [245, 639] width 242 height 38
select select "FR"
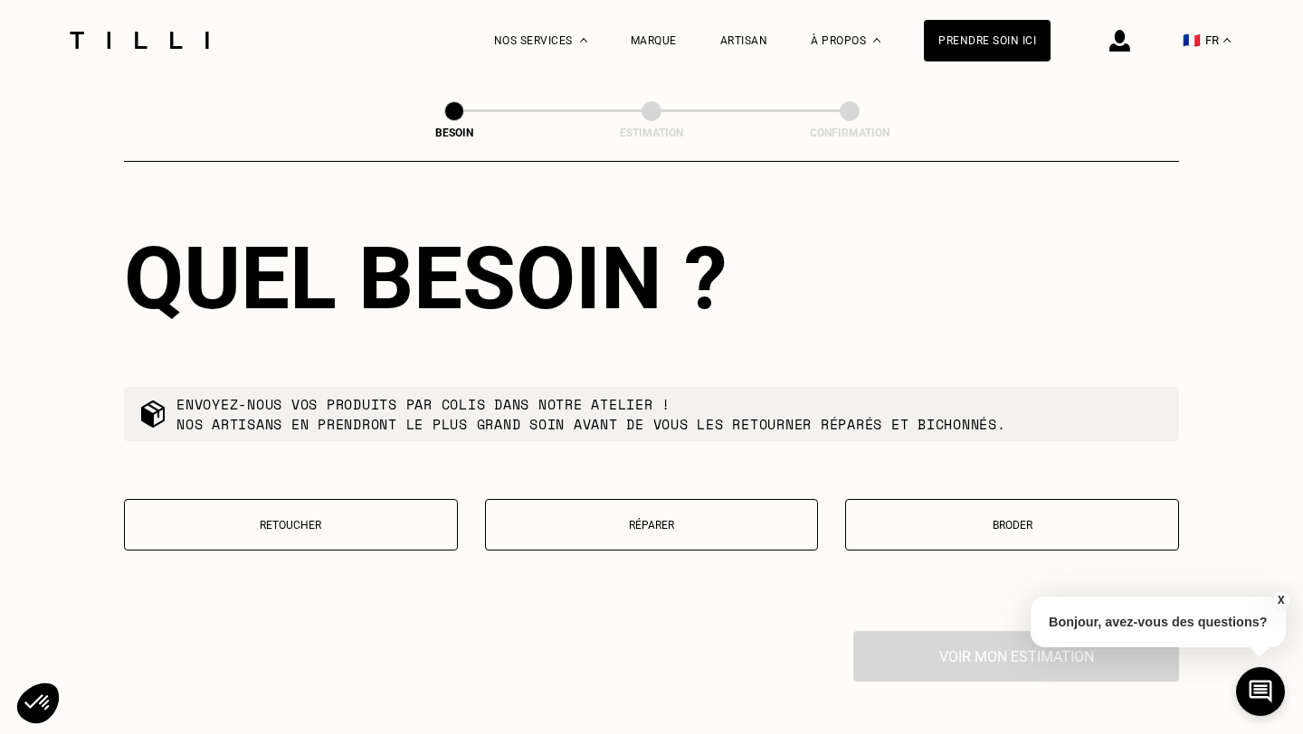
scroll to position [1586, 0]
